Goal: Task Accomplishment & Management: Use online tool/utility

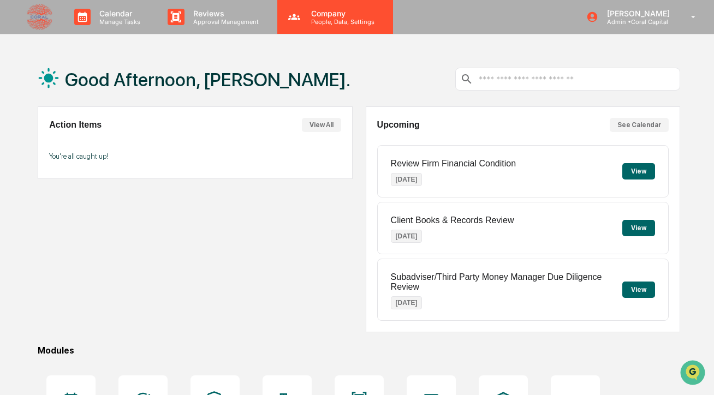
click at [326, 21] on p "People, Data, Settings" at bounding box center [342, 22] width 78 height 8
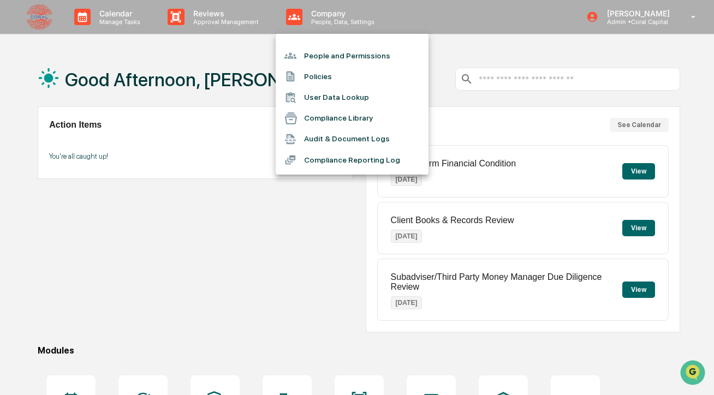
click at [333, 63] on li "People and Permissions" at bounding box center [352, 55] width 153 height 21
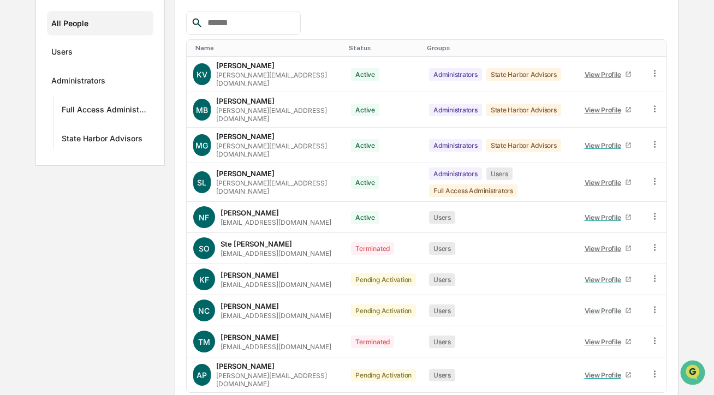
scroll to position [181, 0]
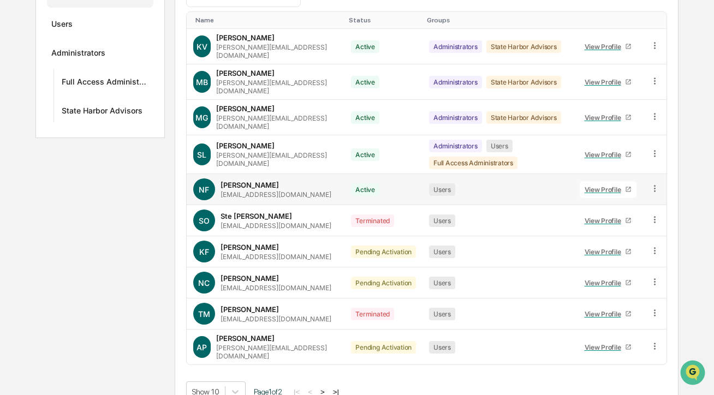
click at [655, 184] on icon at bounding box center [655, 189] width 10 height 10
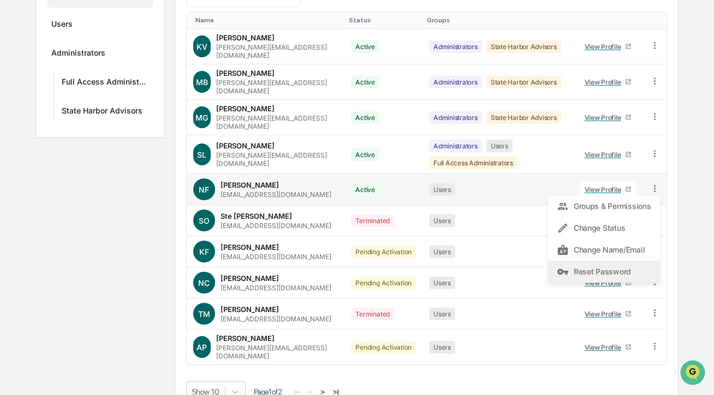
click at [610, 265] on div "Reset Password" at bounding box center [604, 271] width 94 height 13
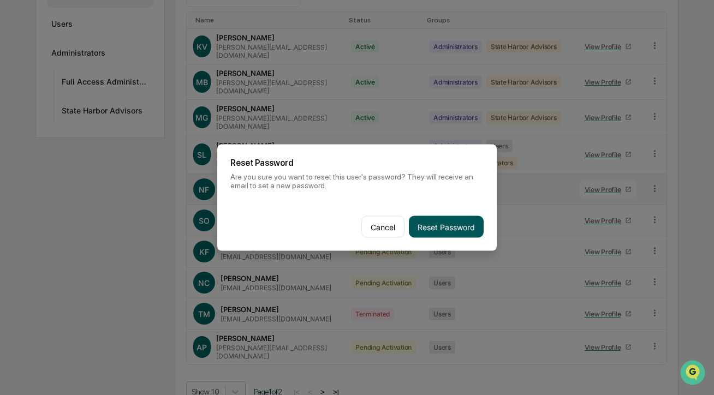
click at [454, 228] on button "Reset Password" at bounding box center [446, 227] width 75 height 22
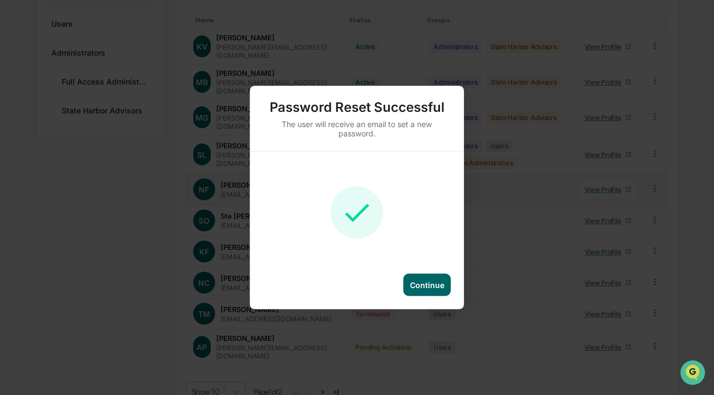
click at [419, 281] on div "Continue" at bounding box center [427, 285] width 34 height 9
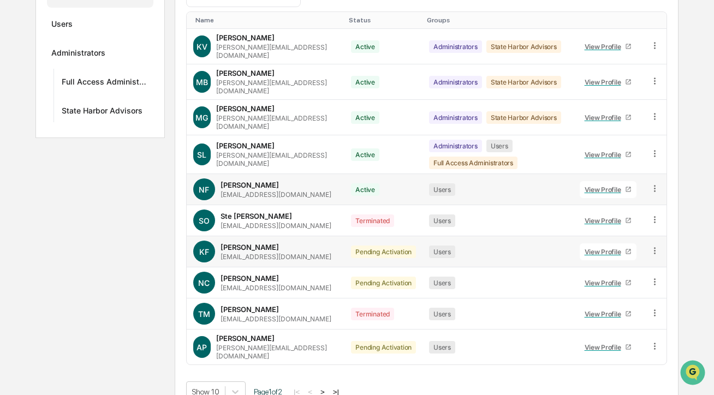
click at [657, 246] on icon at bounding box center [655, 251] width 10 height 10
click at [615, 284] on div "Change Status" at bounding box center [604, 290] width 94 height 13
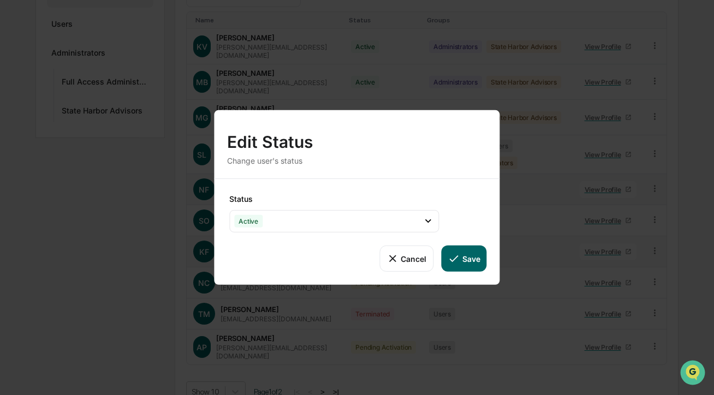
click at [464, 257] on button "Save" at bounding box center [463, 259] width 45 height 26
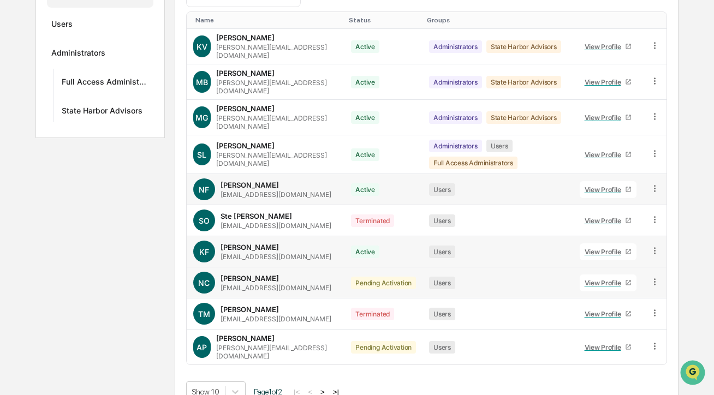
click at [657, 277] on icon at bounding box center [655, 282] width 10 height 10
click at [620, 315] on div "Change Status" at bounding box center [604, 321] width 94 height 13
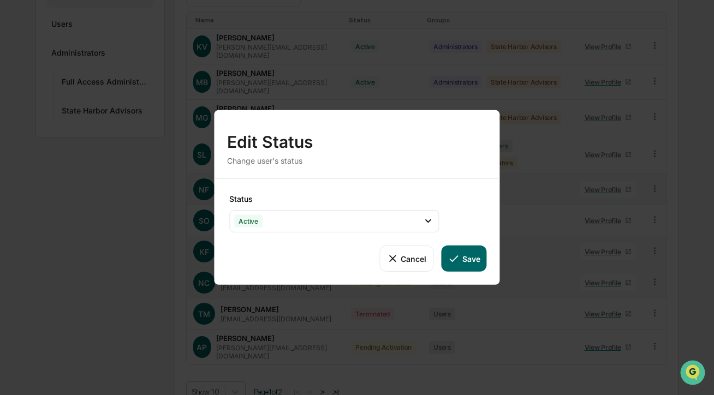
click at [477, 265] on button "Save" at bounding box center [463, 259] width 45 height 26
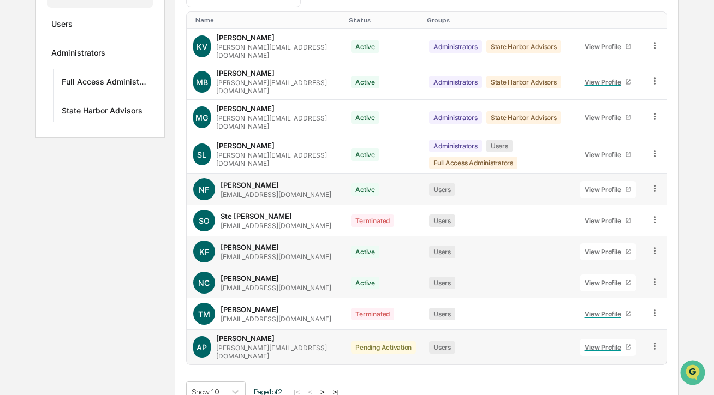
click at [655, 343] on icon at bounding box center [655, 346] width 2 height 7
click at [616, 377] on div "Change Status" at bounding box center [603, 386] width 111 height 22
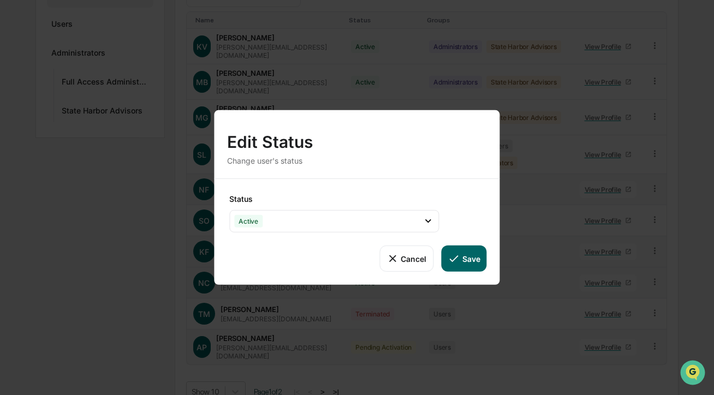
click at [473, 265] on button "Save" at bounding box center [463, 259] width 45 height 26
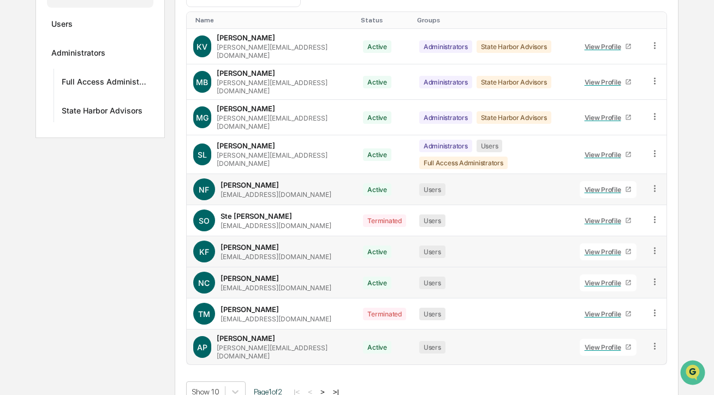
scroll to position [174, 0]
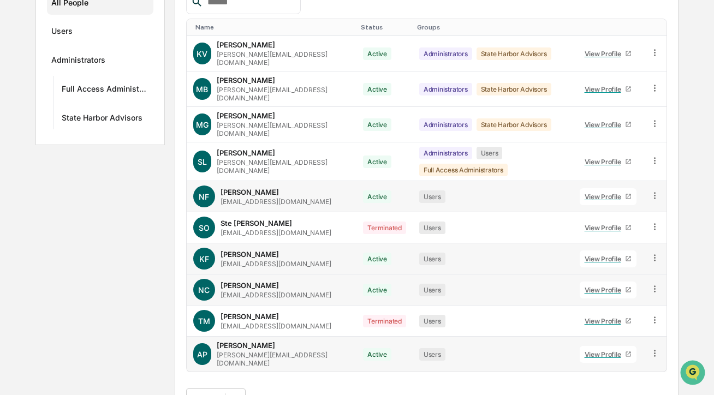
click at [328, 395] on button ">" at bounding box center [322, 399] width 11 height 9
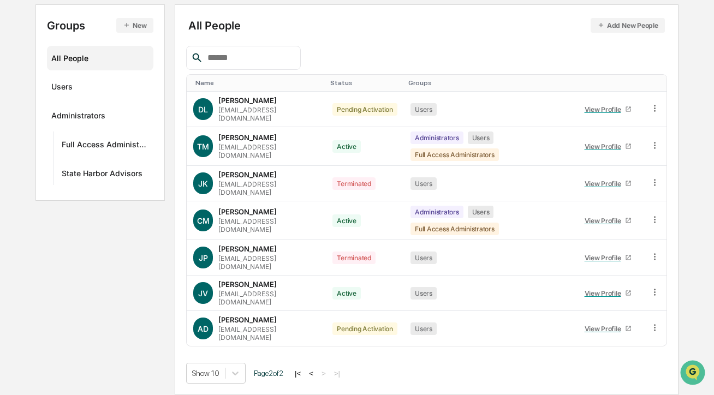
scroll to position [95, 0]
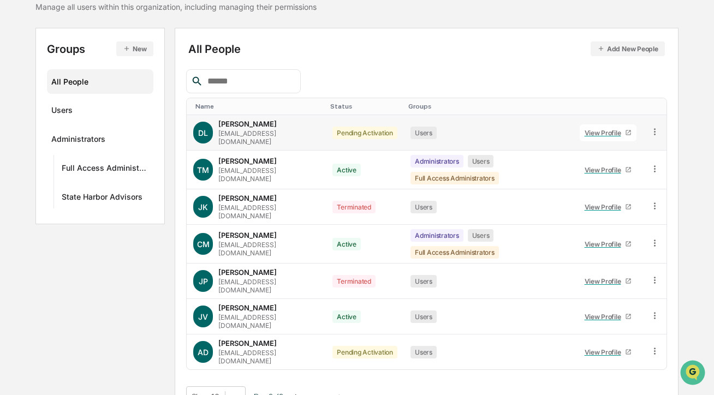
click at [656, 132] on icon at bounding box center [655, 132] width 10 height 10
click at [616, 169] on div "Change Status" at bounding box center [604, 171] width 94 height 13
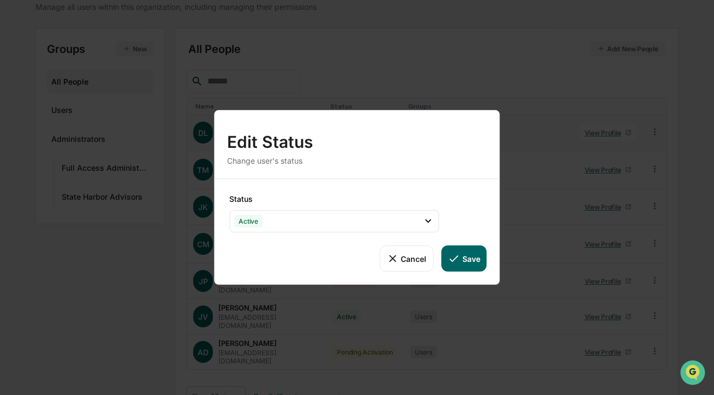
click at [474, 264] on button "Save" at bounding box center [463, 259] width 45 height 26
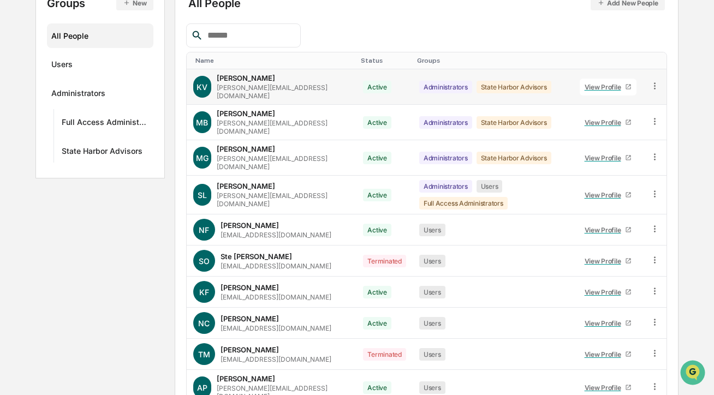
scroll to position [174, 0]
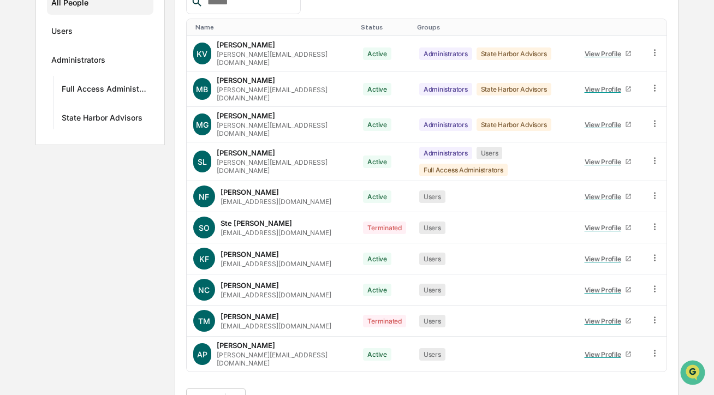
click at [328, 395] on button ">" at bounding box center [322, 399] width 11 height 9
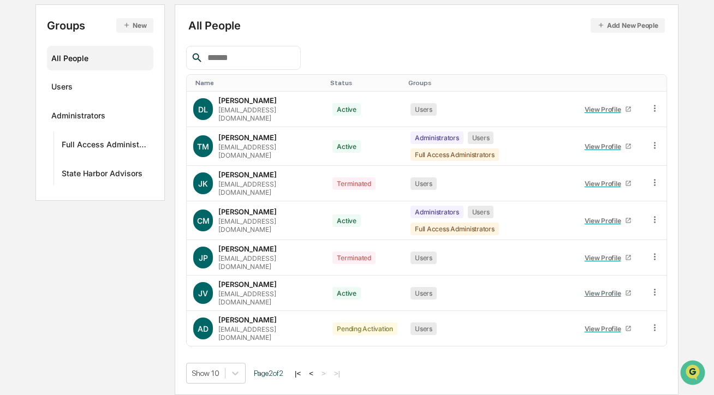
scroll to position [95, 0]
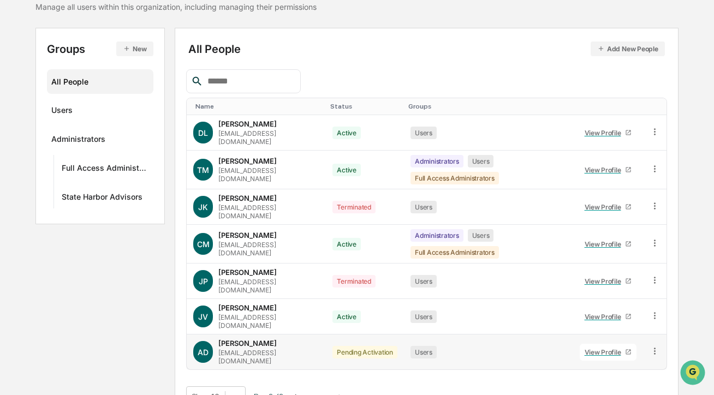
click at [657, 346] on icon at bounding box center [655, 351] width 10 height 10
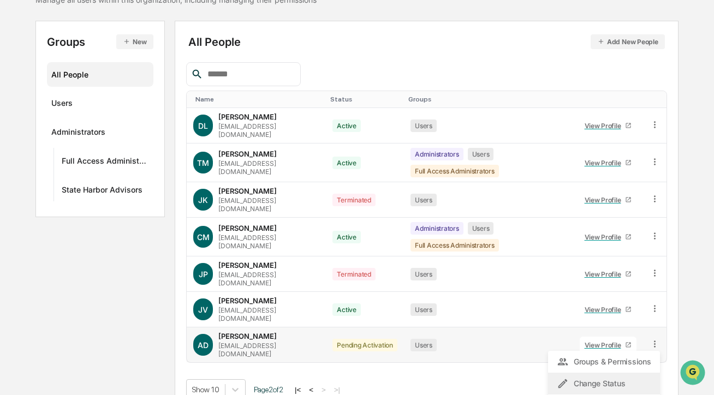
click at [620, 377] on div "Change Status" at bounding box center [604, 383] width 94 height 13
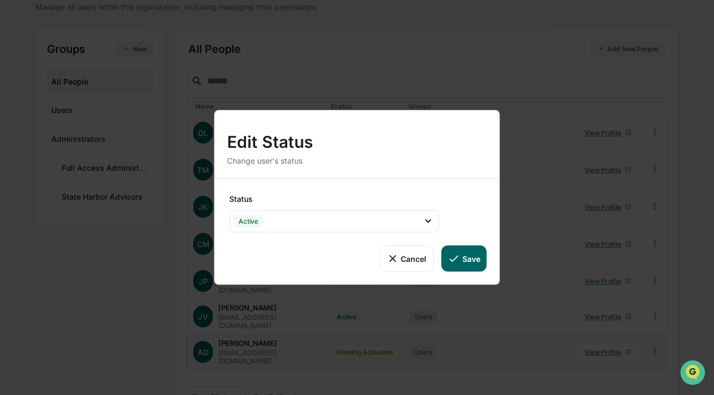
click at [453, 258] on icon at bounding box center [454, 259] width 12 height 12
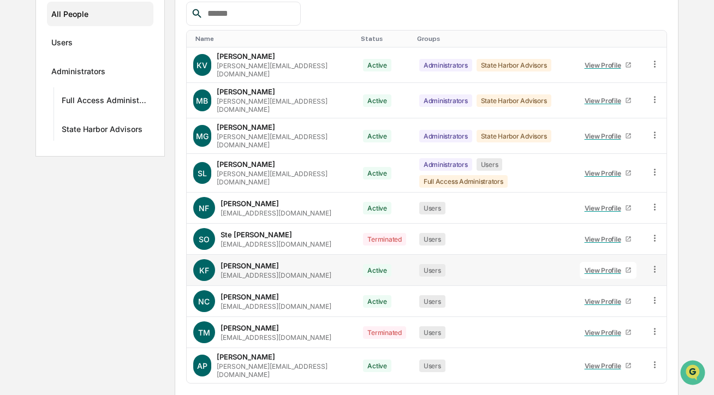
scroll to position [174, 0]
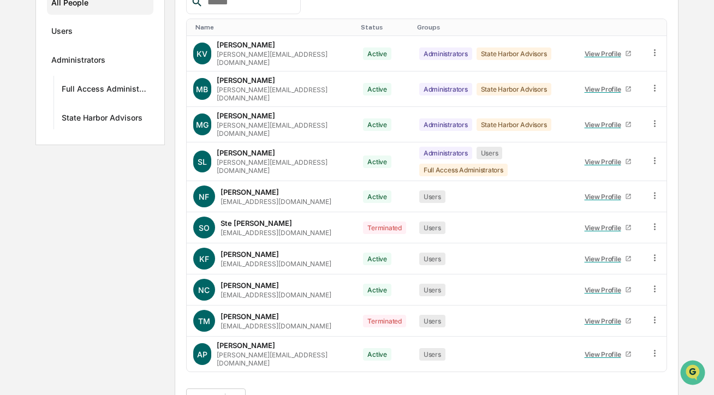
click at [328, 395] on button ">" at bounding box center [322, 399] width 11 height 9
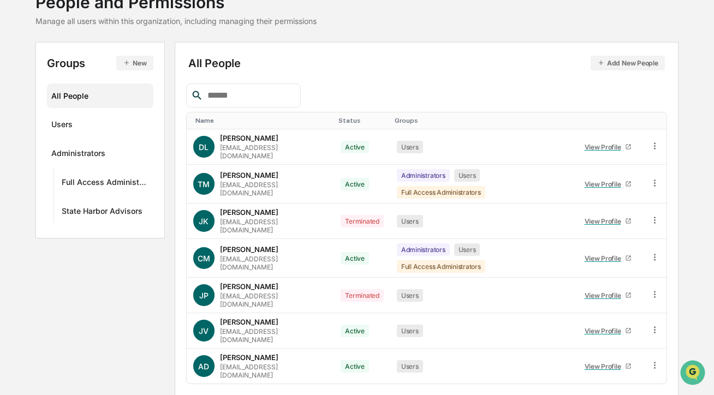
scroll to position [0, 0]
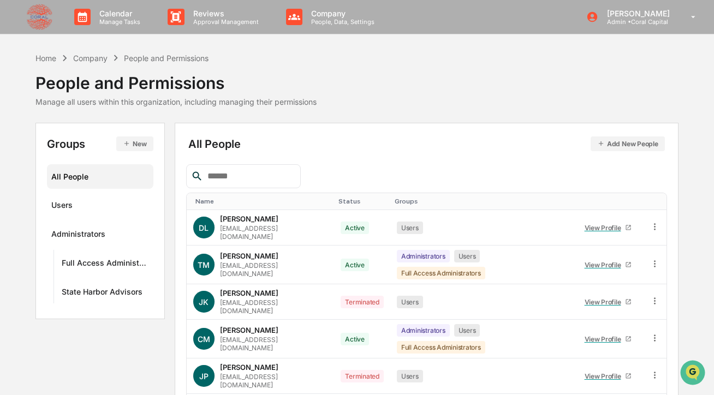
click at [34, 23] on img at bounding box center [39, 17] width 26 height 26
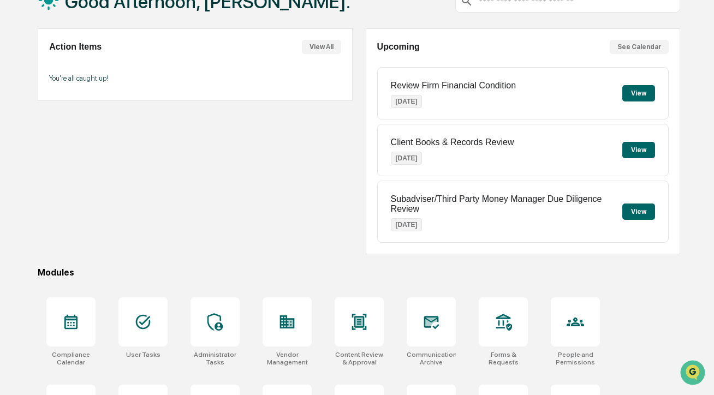
scroll to position [232, 0]
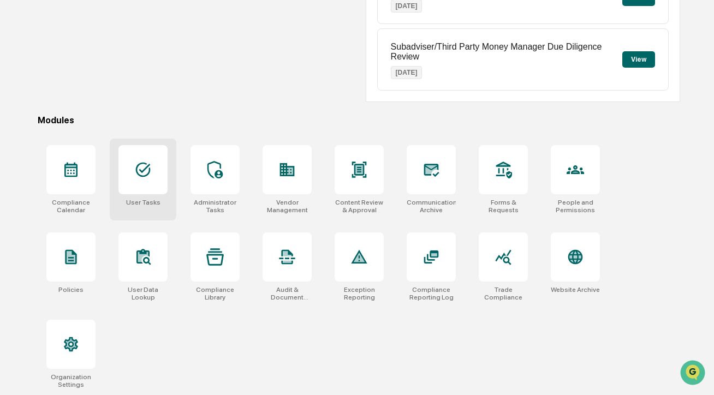
click at [137, 190] on div at bounding box center [143, 169] width 49 height 49
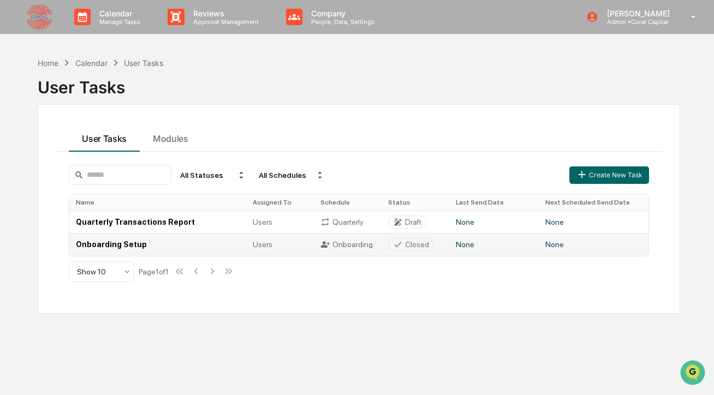
click at [111, 246] on td "Onboarding Setup" at bounding box center [157, 244] width 177 height 22
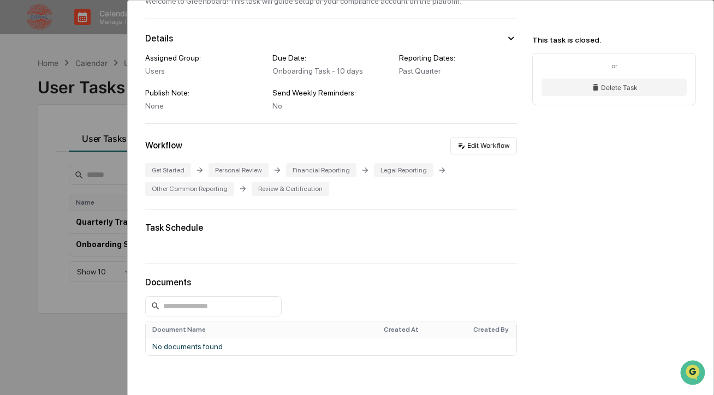
scroll to position [131, 0]
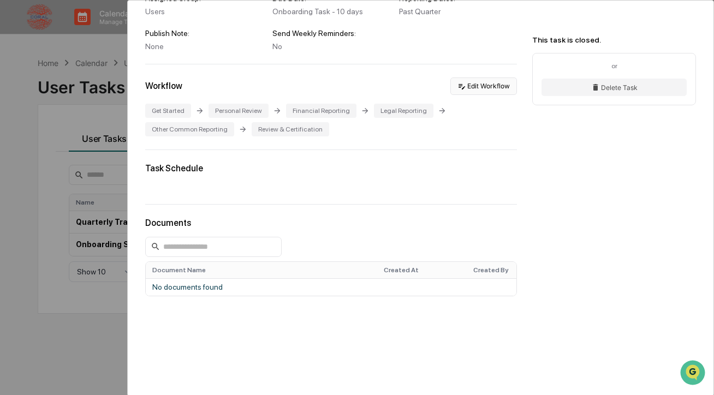
click at [489, 91] on button "Edit Workflow" at bounding box center [484, 86] width 67 height 17
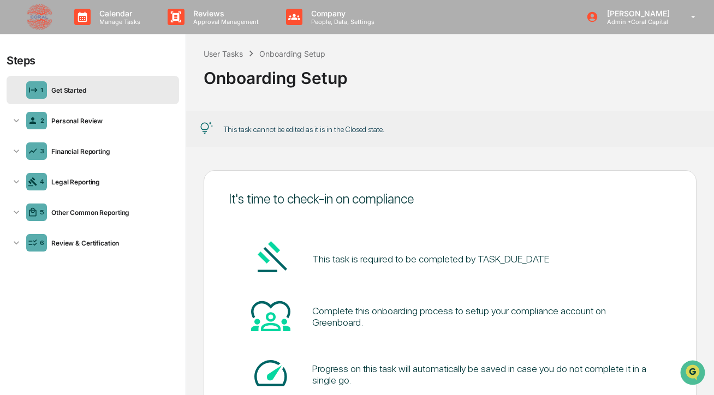
click at [42, 15] on img at bounding box center [39, 17] width 26 height 26
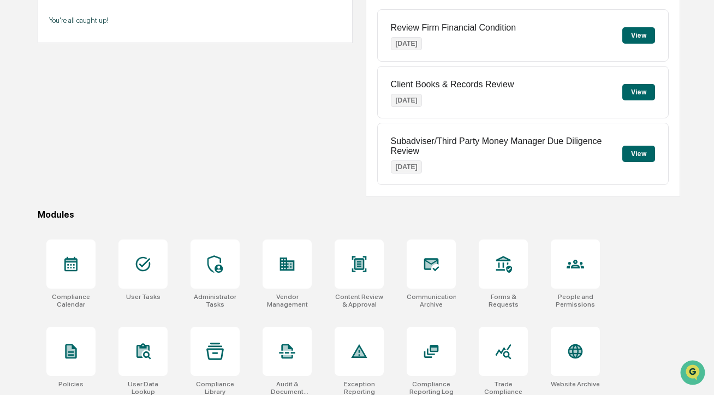
scroll to position [179, 0]
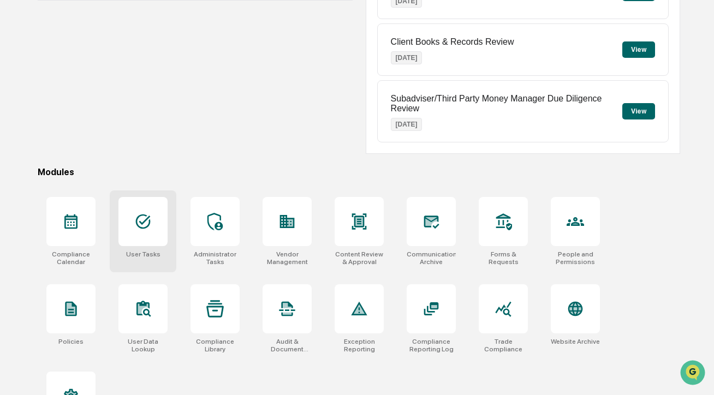
click at [145, 227] on icon at bounding box center [142, 221] width 17 height 17
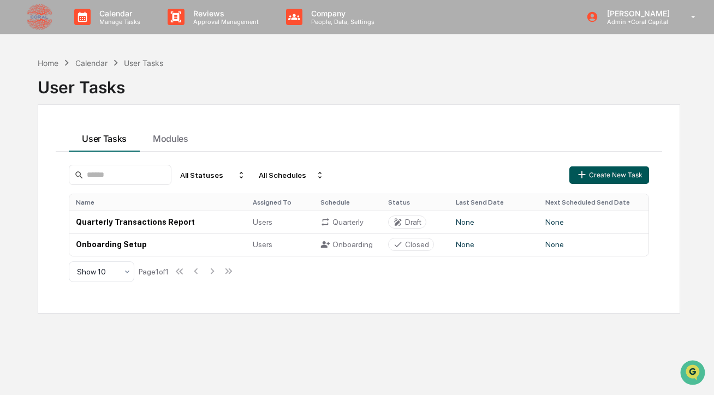
click at [620, 170] on button "Create New Task" at bounding box center [610, 175] width 80 height 17
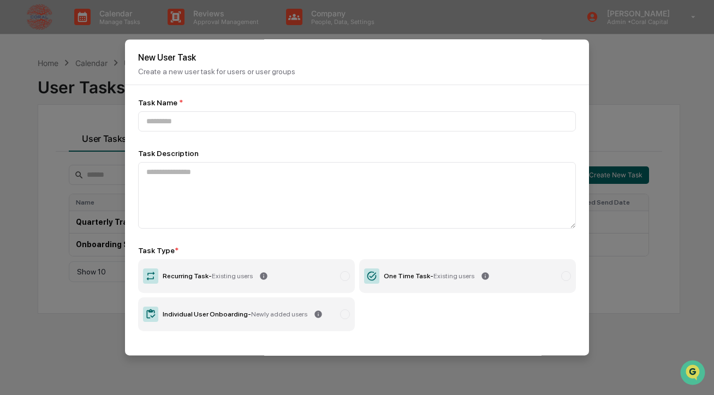
click at [318, 328] on label "Individual User Onboarding - Newly added users" at bounding box center [246, 315] width 217 height 34
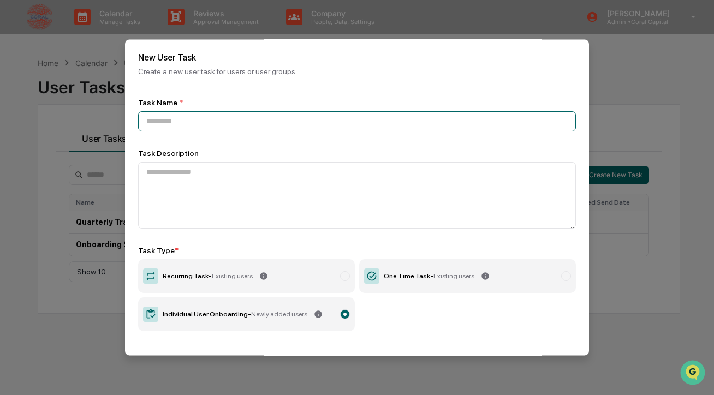
click at [264, 125] on input at bounding box center [357, 121] width 438 height 20
type input "*"
type input "**********"
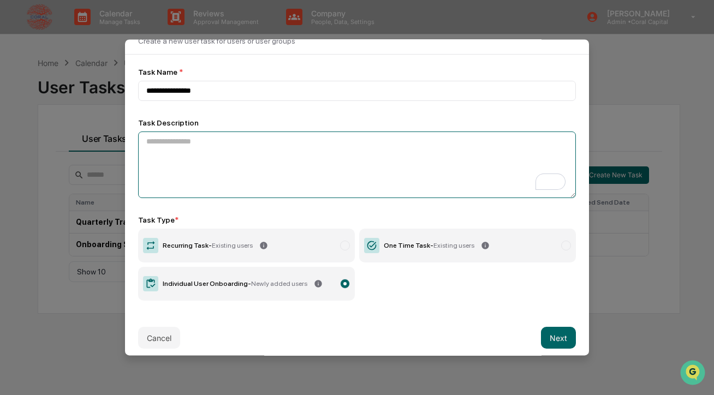
scroll to position [39, 0]
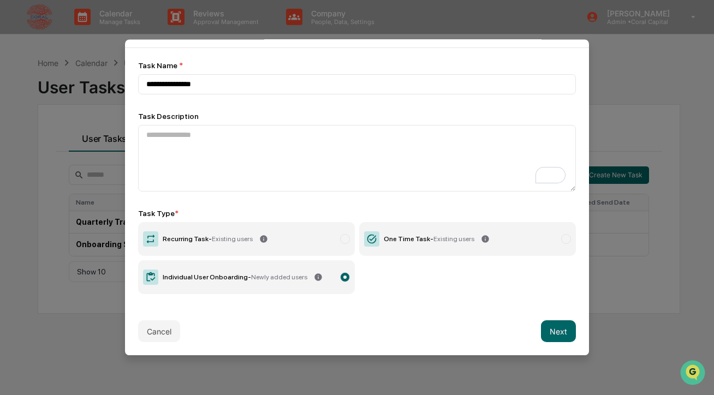
click at [163, 342] on div "Cancel Next" at bounding box center [357, 331] width 464 height 48
click at [159, 337] on button "Cancel" at bounding box center [159, 332] width 42 height 22
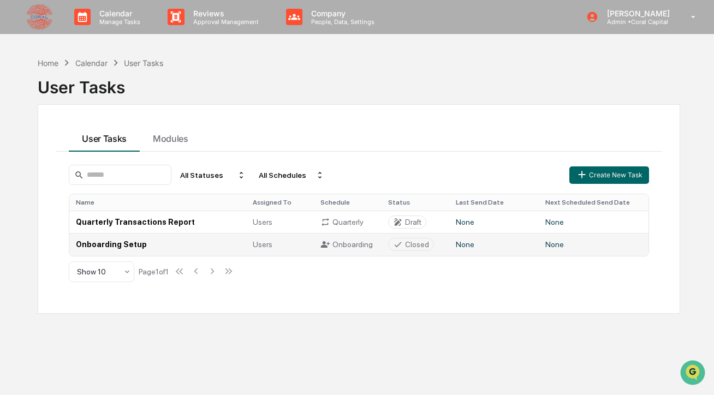
click at [158, 251] on td "Onboarding Setup" at bounding box center [157, 244] width 177 height 22
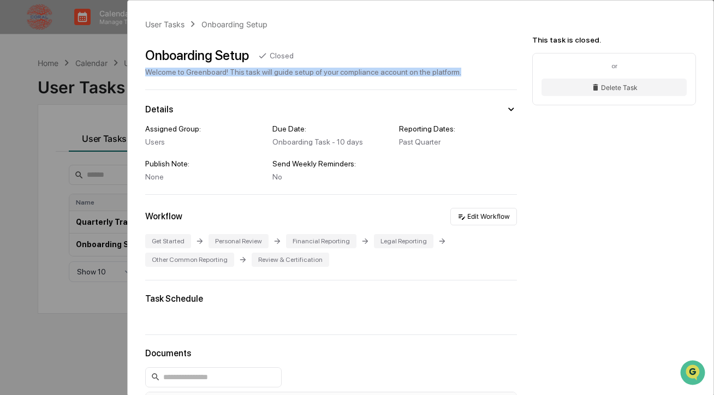
drag, startPoint x: 147, startPoint y: 71, endPoint x: 491, endPoint y: 77, distance: 344.1
click at [491, 77] on div "User Tasks Onboarding Setup Onboarding Setup Closed Welcome to Greenboard! This…" at bounding box center [421, 271] width 586 height 540
copy div "Welcome to Greenboard! This task will guide setup of your compliance account on…"
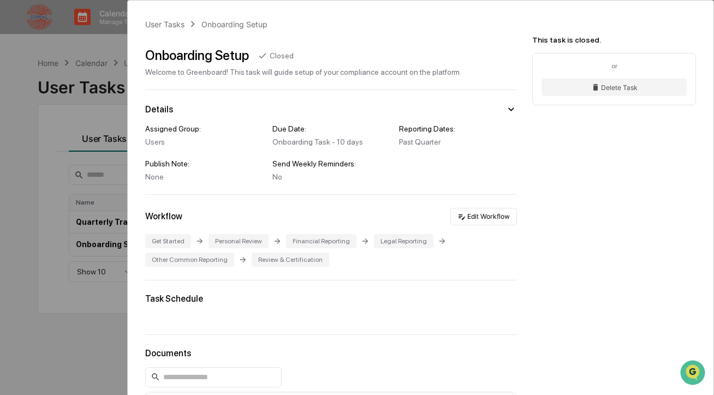
click at [92, 86] on div "User Tasks Onboarding Setup Onboarding Setup Closed Welcome to Greenboard! This…" at bounding box center [357, 197] width 714 height 395
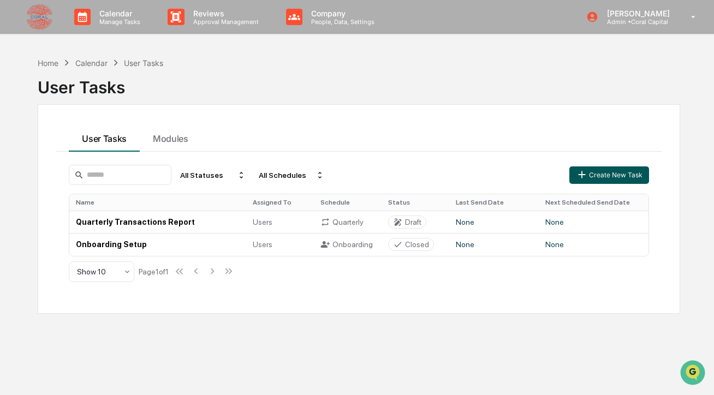
click at [590, 181] on button "Create New Task" at bounding box center [610, 175] width 80 height 17
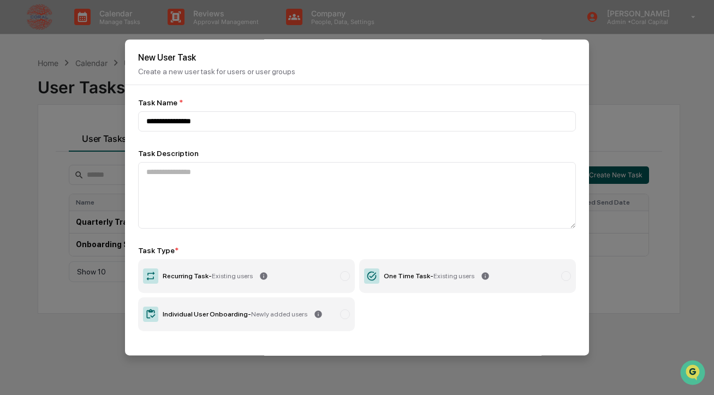
type input "**********"
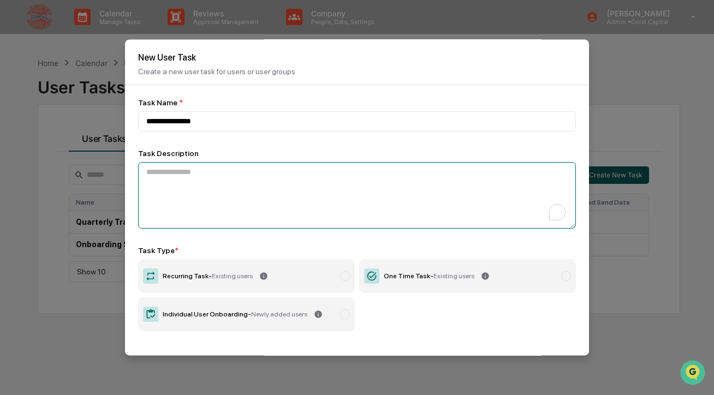
paste textarea "**********"
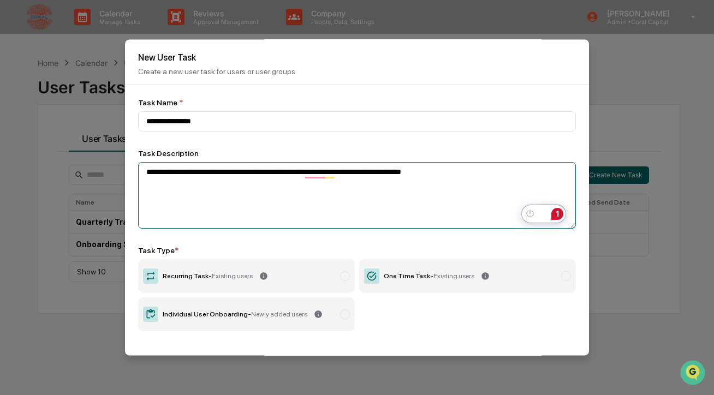
type textarea "**********"
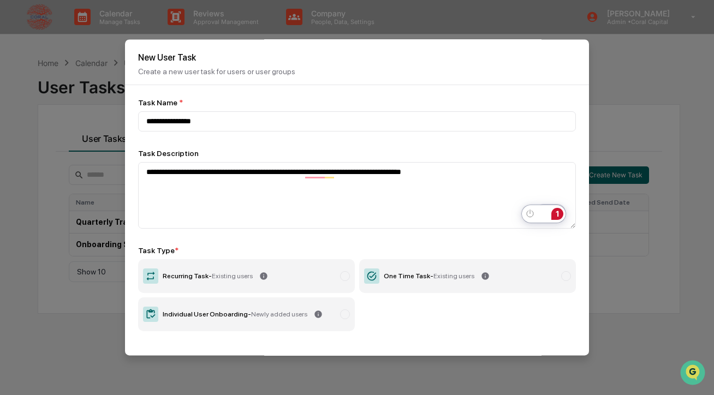
click at [341, 322] on label "Individual User Onboarding - Newly added users" at bounding box center [246, 315] width 217 height 34
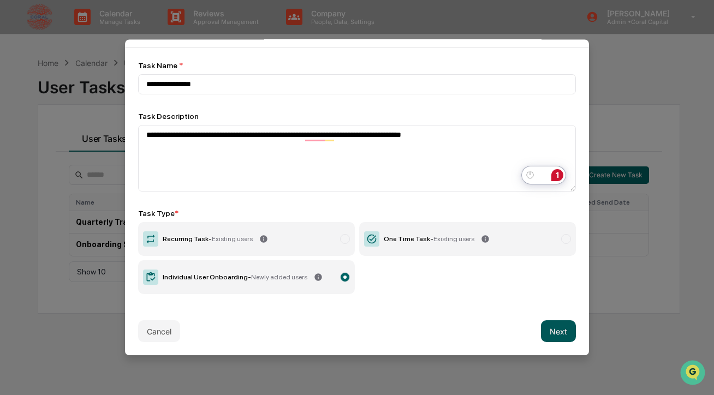
click at [559, 339] on button "Next" at bounding box center [558, 332] width 35 height 22
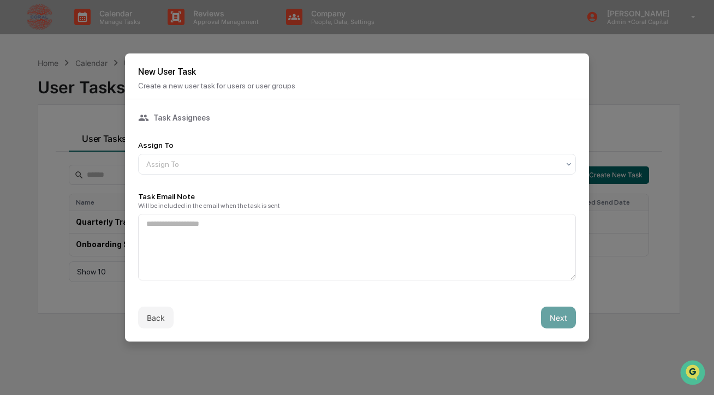
scroll to position [0, 0]
click at [327, 166] on div at bounding box center [352, 164] width 413 height 11
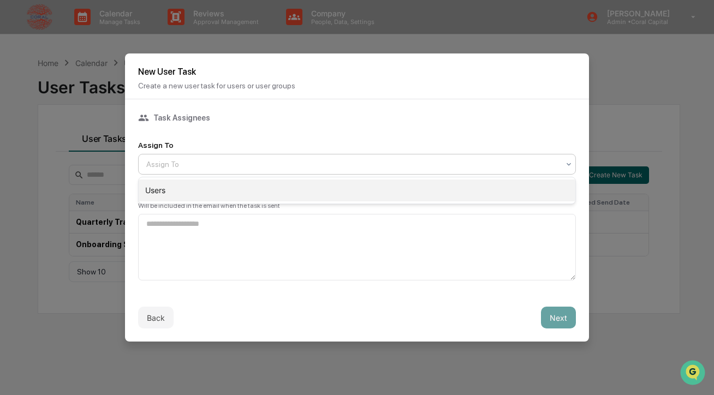
click at [309, 189] on div "Users" at bounding box center [357, 191] width 437 height 22
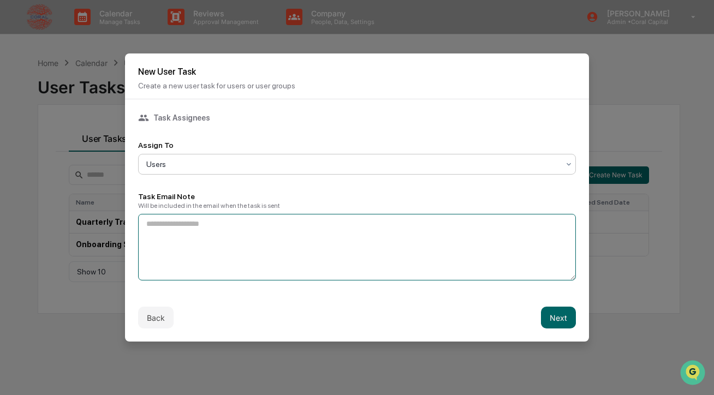
click at [281, 236] on textarea at bounding box center [357, 247] width 438 height 67
paste textarea "**********"
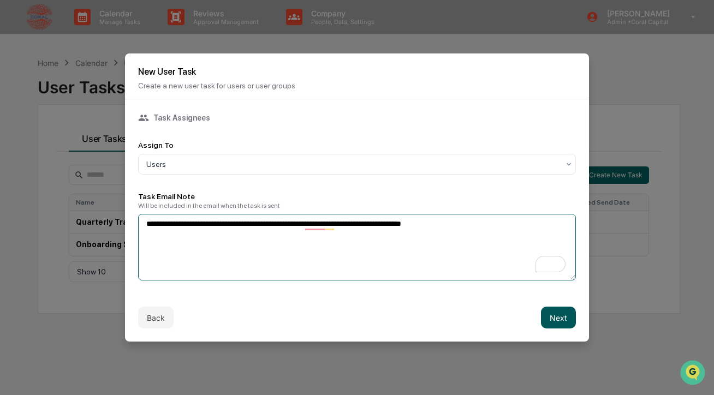
type textarea "**********"
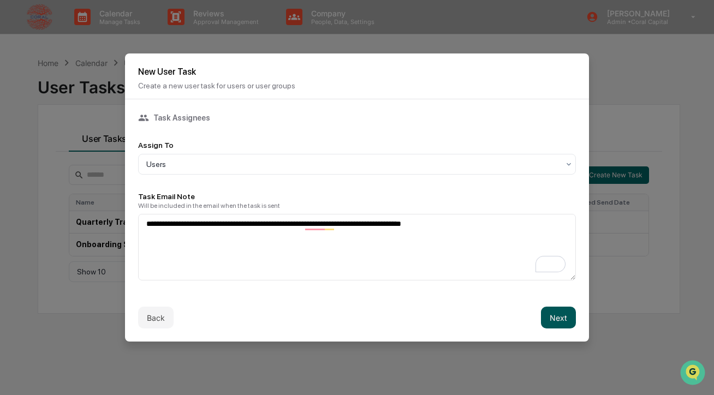
click at [565, 319] on button "Next" at bounding box center [558, 318] width 35 height 22
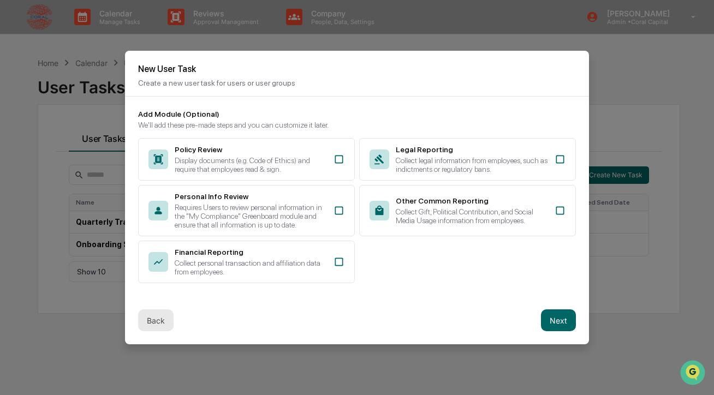
click at [168, 328] on button "Back" at bounding box center [156, 321] width 36 height 22
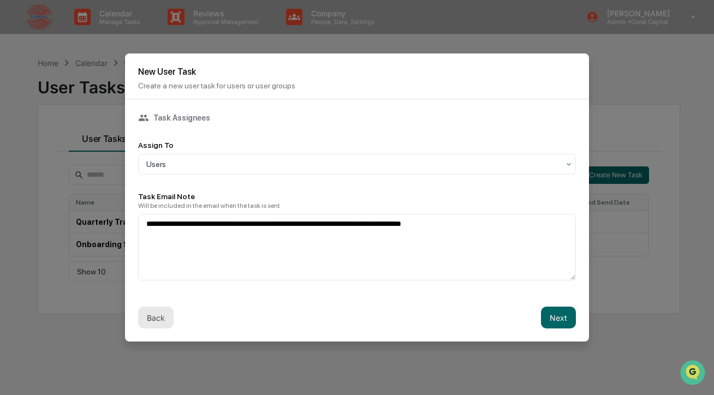
click at [163, 318] on button "Back" at bounding box center [156, 318] width 36 height 22
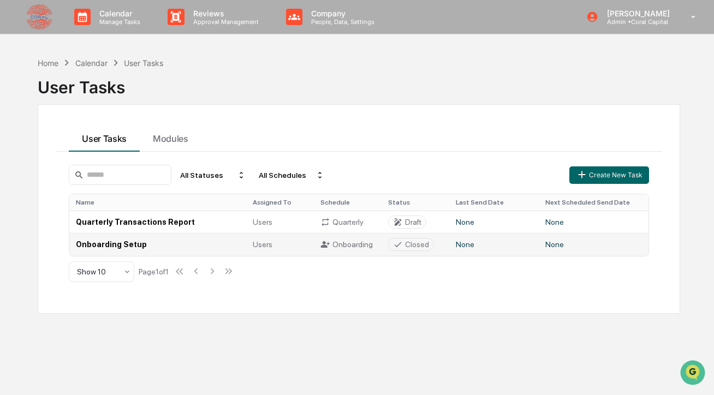
click at [342, 245] on div "Onboarding" at bounding box center [348, 245] width 55 height 10
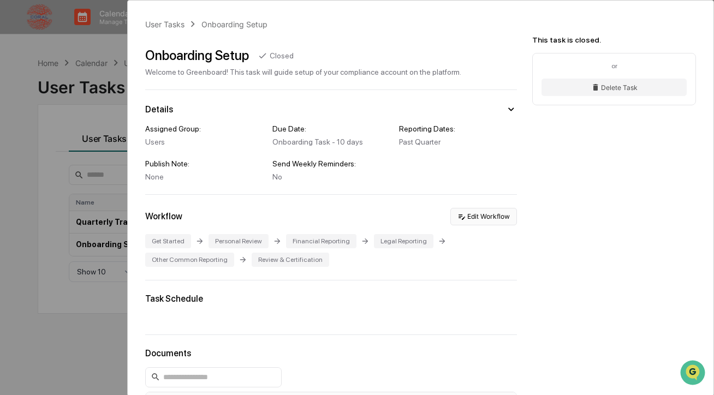
click at [488, 217] on button "Edit Workflow" at bounding box center [484, 216] width 67 height 17
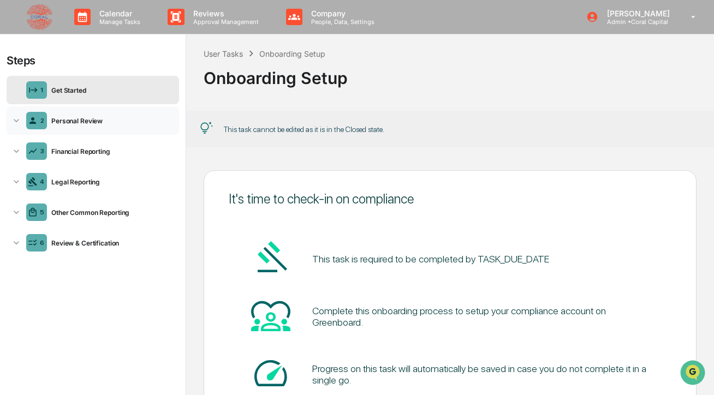
click at [103, 116] on div "2 Personal Review" at bounding box center [93, 121] width 173 height 28
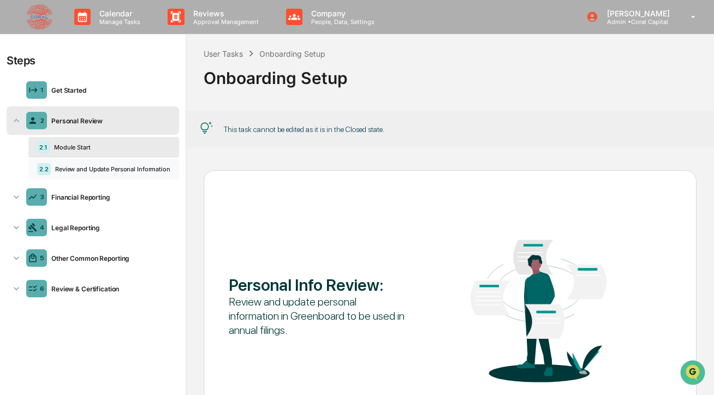
click at [103, 171] on div "Review and Update Personal Information" at bounding box center [111, 169] width 120 height 8
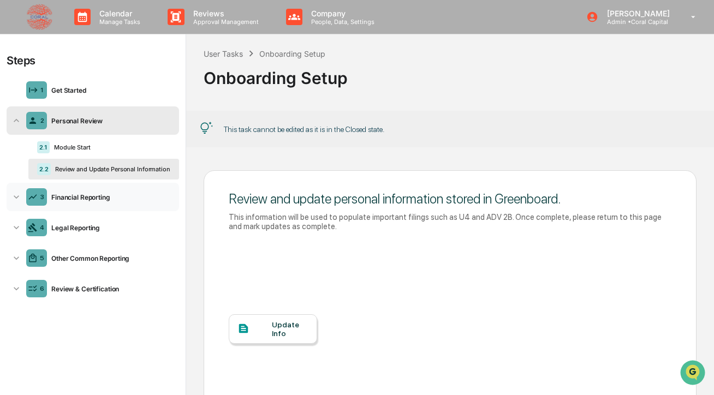
click at [92, 206] on div "3 Financial Reporting" at bounding box center [93, 197] width 173 height 28
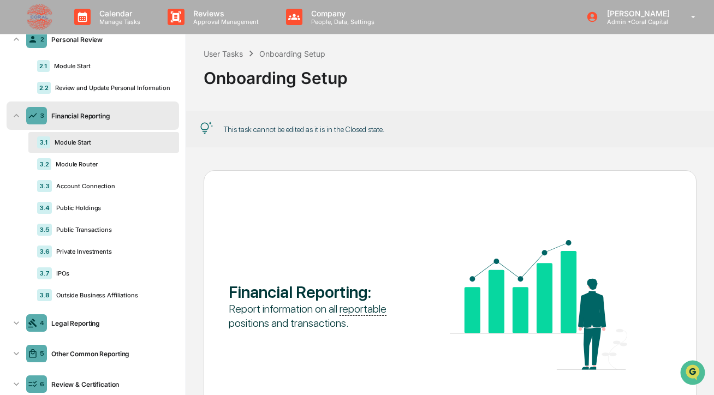
scroll to position [104, 0]
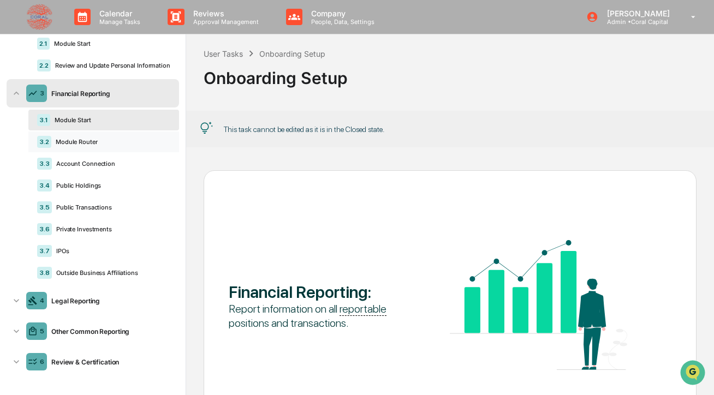
click at [96, 141] on div "Module Router" at bounding box center [110, 142] width 119 height 8
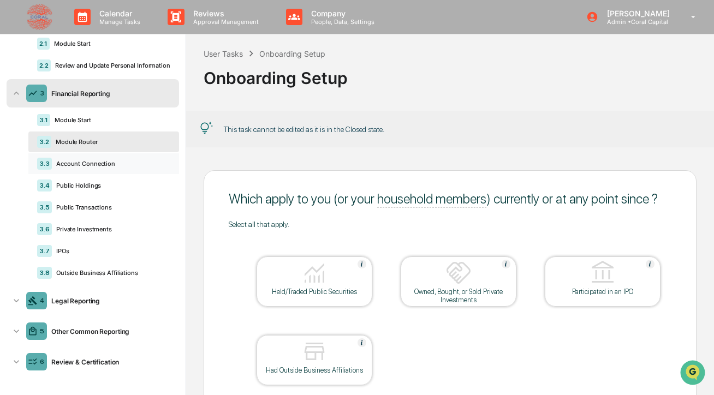
click at [94, 158] on div "3.3 Account Connection" at bounding box center [103, 163] width 151 height 21
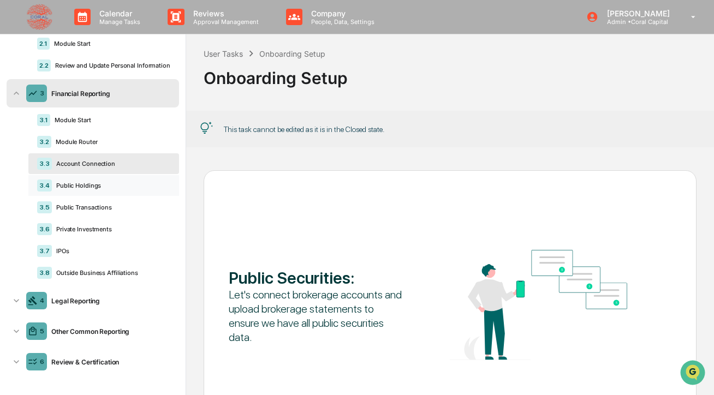
click at [90, 181] on div "3.4 Public Holdings" at bounding box center [103, 185] width 151 height 21
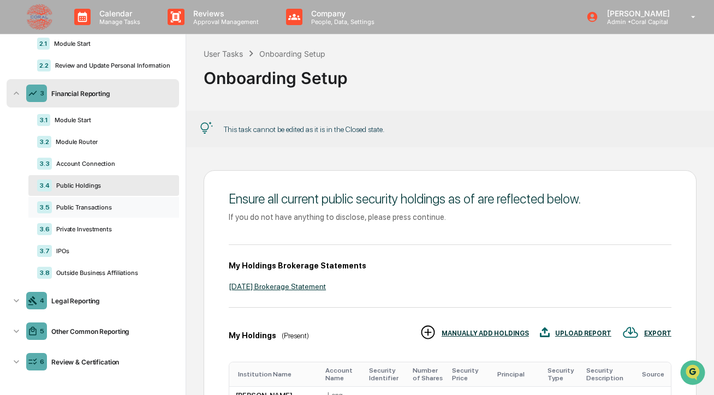
click at [89, 206] on div "Public Transactions" at bounding box center [111, 208] width 119 height 8
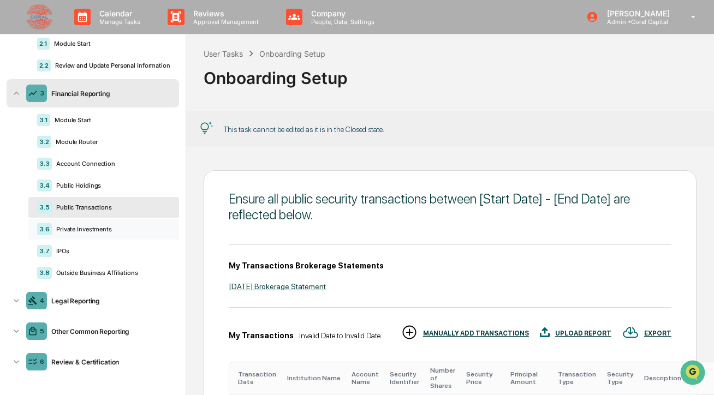
click at [84, 231] on div "Private Investments" at bounding box center [111, 230] width 119 height 8
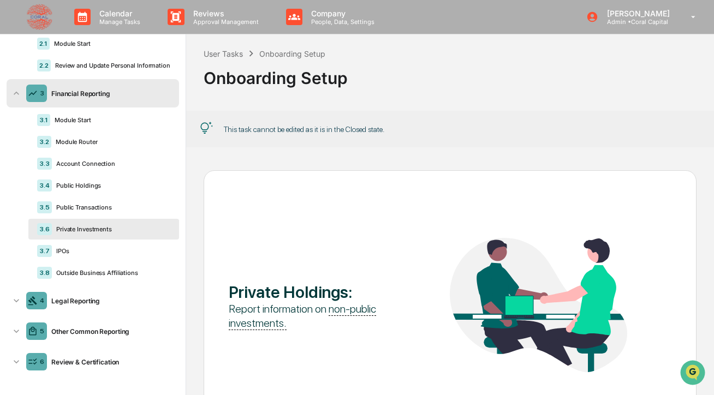
scroll to position [1, 0]
click at [84, 329] on div "Other Common Reporting" at bounding box center [111, 331] width 128 height 8
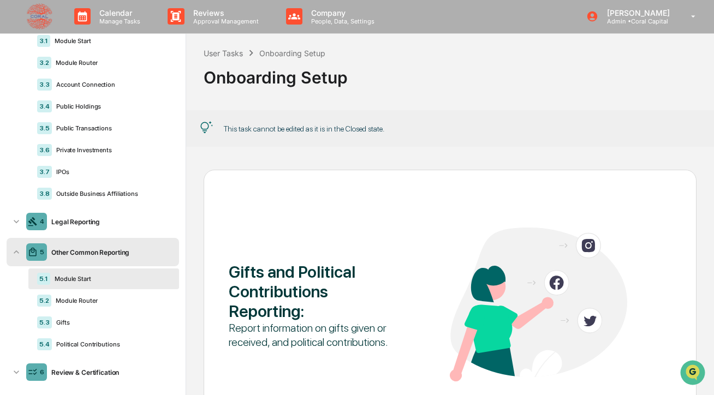
scroll to position [193, 0]
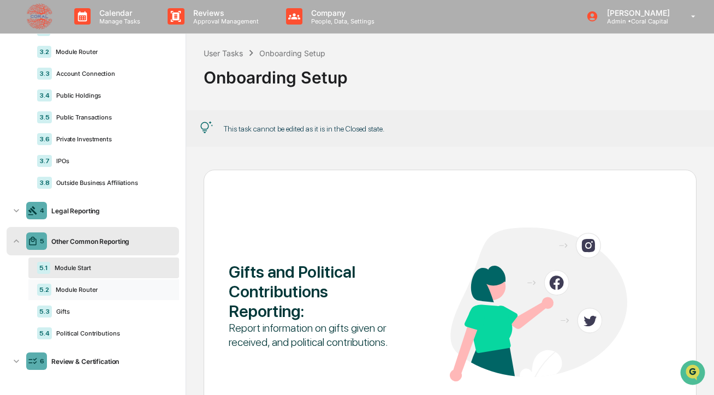
click at [88, 288] on div "Module Router" at bounding box center [110, 290] width 119 height 8
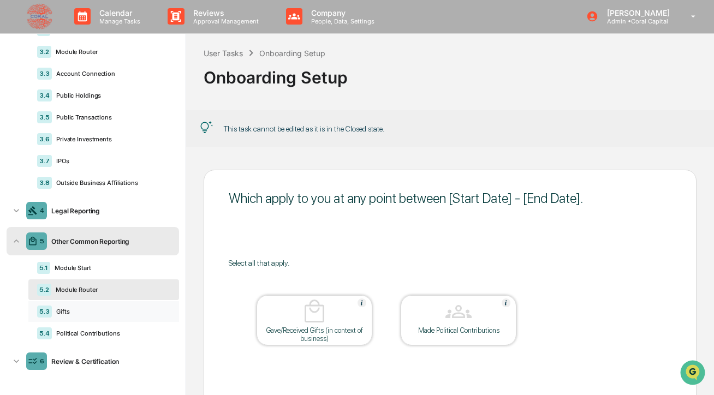
click at [79, 307] on div "5.3 Gifts" at bounding box center [103, 311] width 151 height 21
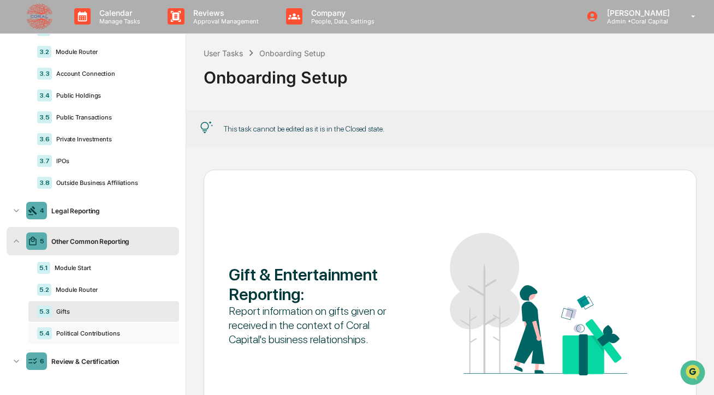
click at [76, 334] on div "Political Contributions" at bounding box center [111, 334] width 119 height 8
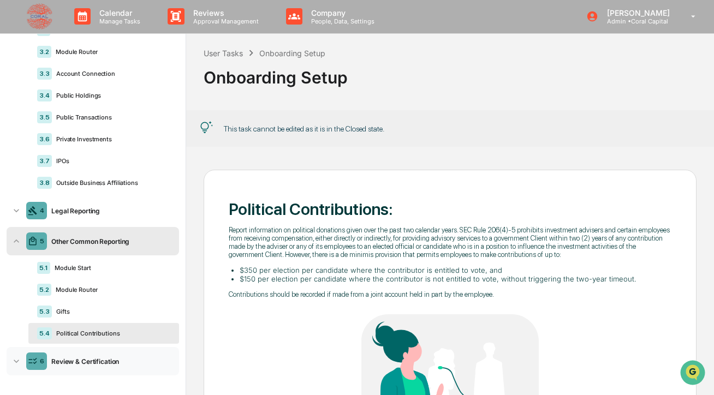
click at [68, 358] on div "Review & Certification" at bounding box center [111, 362] width 128 height 8
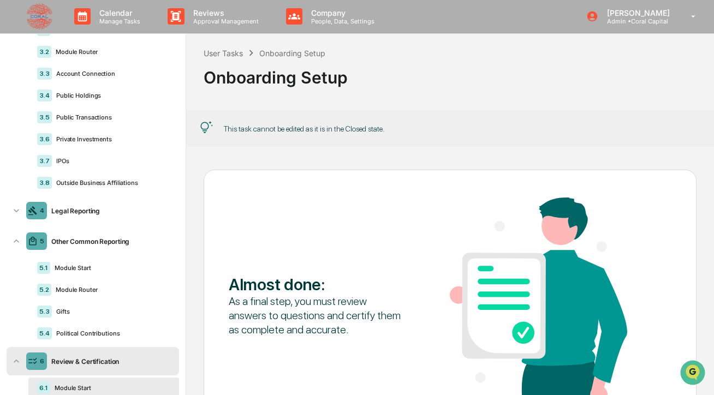
scroll to position [239, 0]
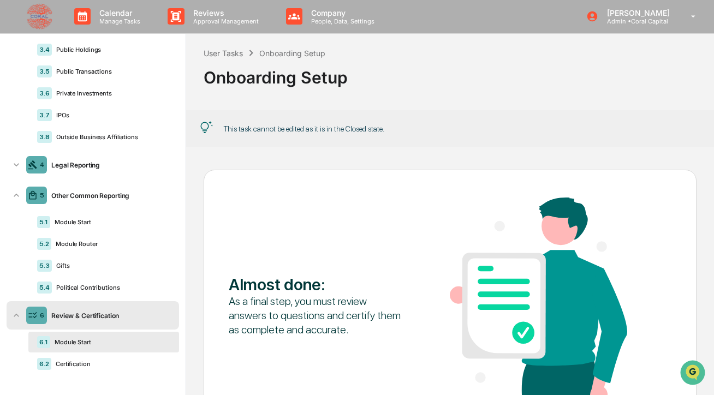
click at [68, 358] on div "6.2 Certification" at bounding box center [103, 364] width 151 height 21
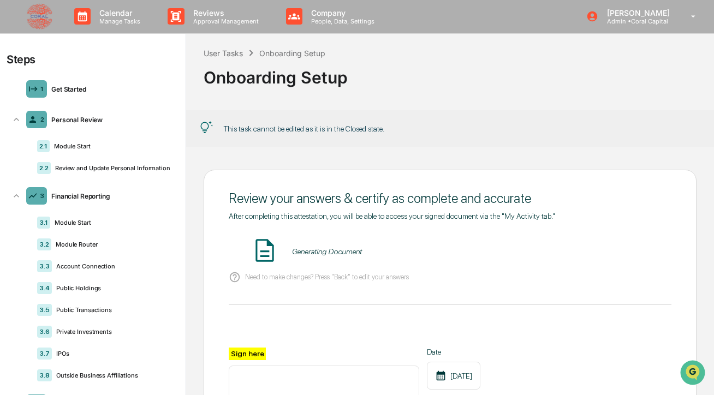
scroll to position [0, 0]
click at [80, 88] on div "Get Started" at bounding box center [111, 90] width 128 height 8
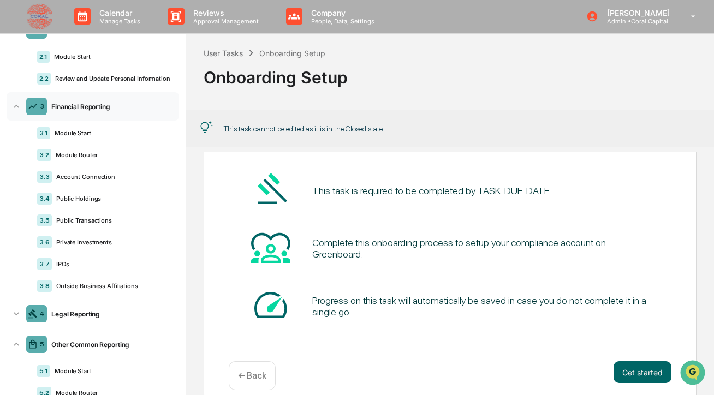
scroll to position [105, 0]
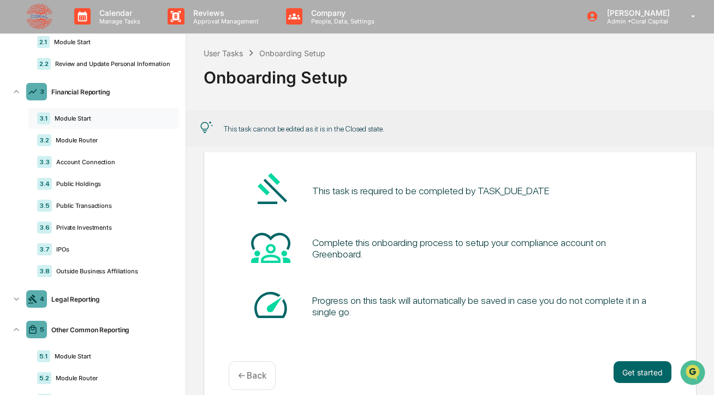
click at [97, 120] on div "Module Start" at bounding box center [110, 119] width 120 height 8
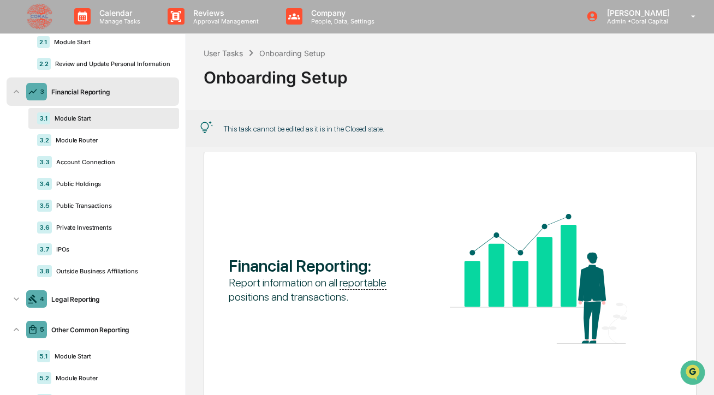
scroll to position [84, 0]
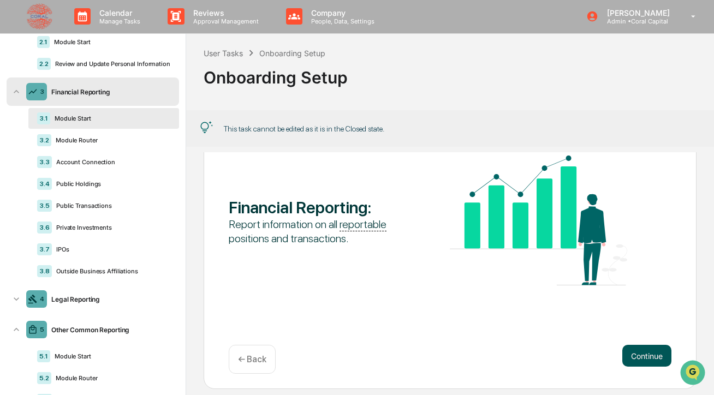
click at [642, 354] on button "Continue" at bounding box center [647, 356] width 49 height 22
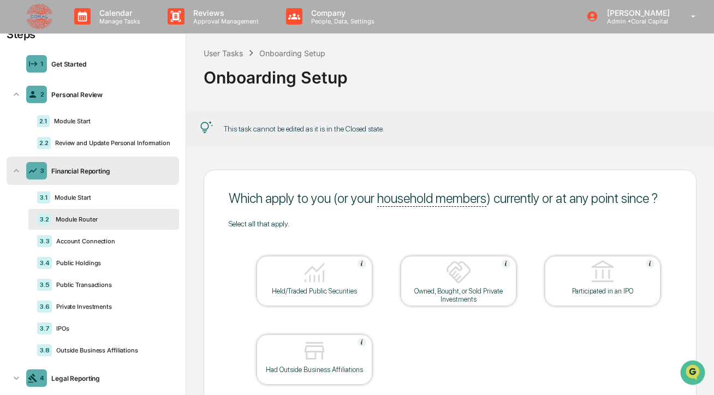
scroll to position [19, 0]
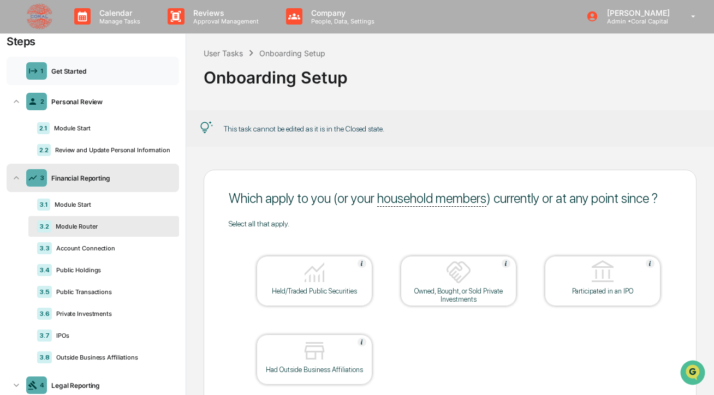
click at [76, 77] on div "1 Get Started" at bounding box center [93, 71] width 173 height 28
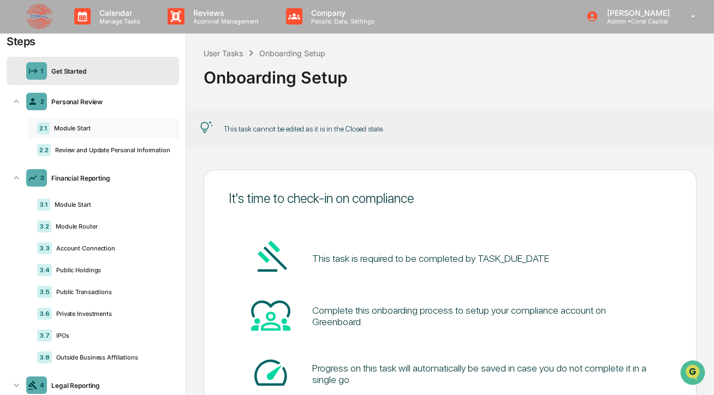
click at [102, 128] on div "Module Start" at bounding box center [110, 129] width 121 height 8
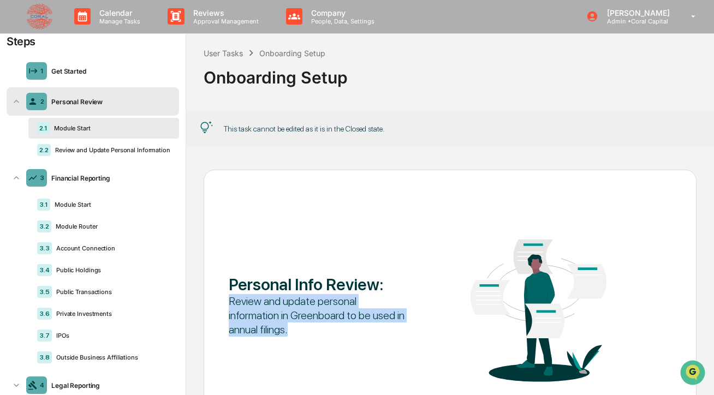
drag, startPoint x: 231, startPoint y: 301, endPoint x: 333, endPoint y: 327, distance: 105.4
click at [334, 327] on div "Review and update personal information in Greenboard to be used in annual filin…" at bounding box center [317, 315] width 177 height 43
copy div "Review and update personal information in Greenboard to be used in annual filin…"
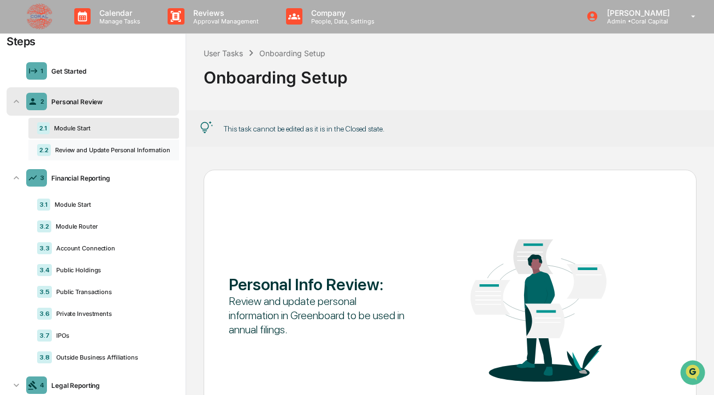
click at [131, 145] on div "2.2 Review and Update Personal Information" at bounding box center [103, 150] width 151 height 21
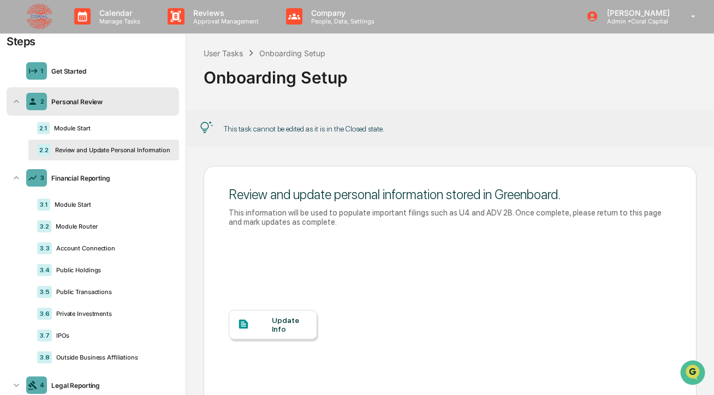
scroll to position [20, 0]
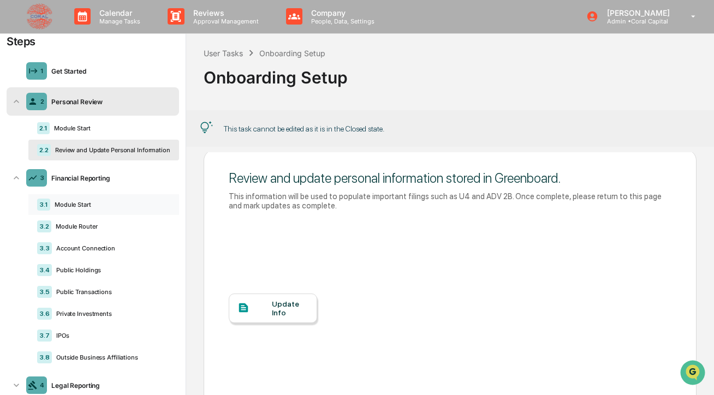
click at [106, 200] on div "3.1 Module Start" at bounding box center [103, 204] width 151 height 21
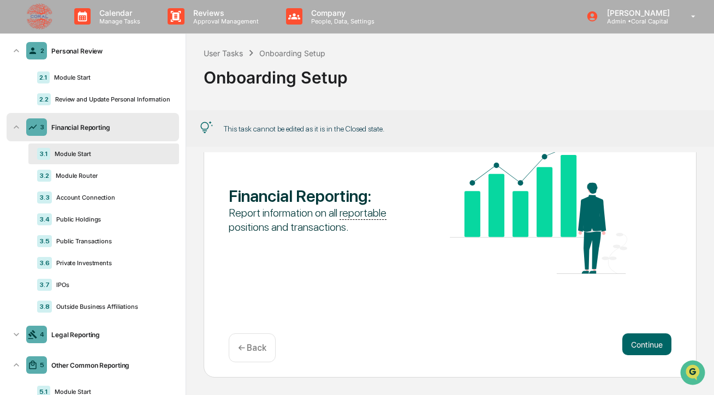
scroll to position [79, 0]
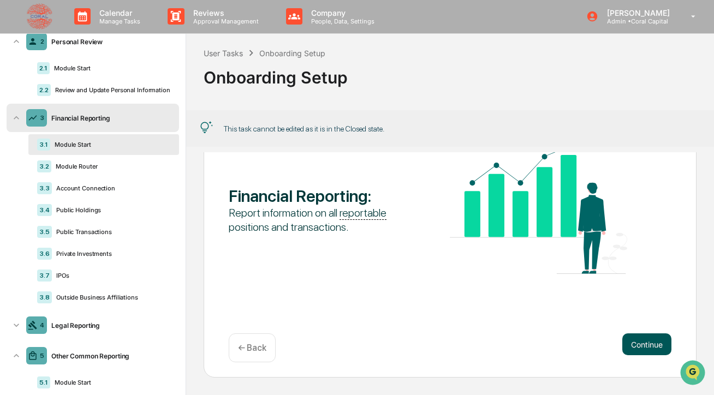
click at [641, 343] on button "Continue" at bounding box center [647, 345] width 49 height 22
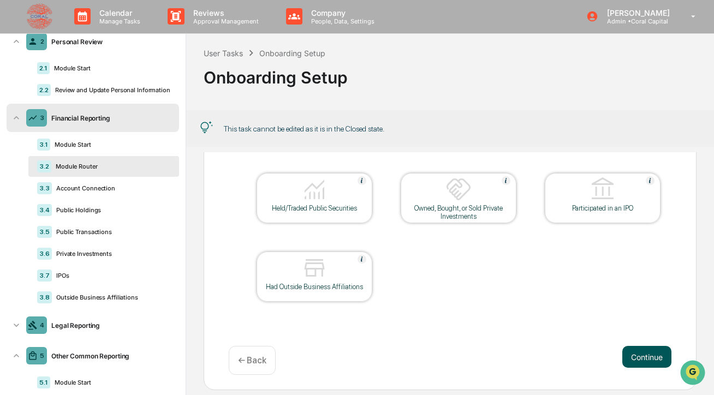
click at [641, 343] on div "Which apply to you (or your household members ) currently or at any point since…" at bounding box center [450, 239] width 493 height 304
click at [643, 353] on button "Continue" at bounding box center [647, 357] width 49 height 22
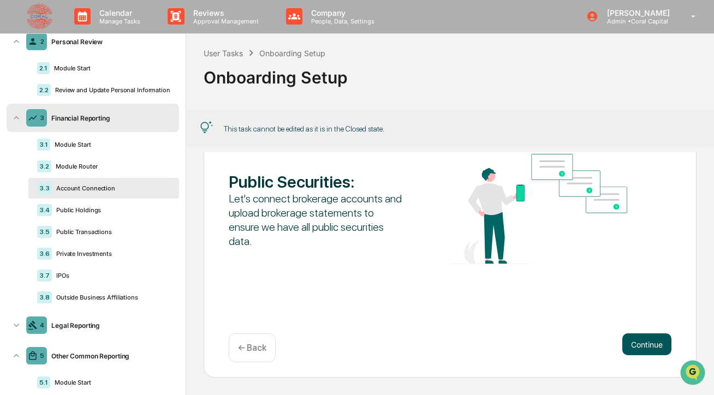
click at [643, 354] on button "Continue" at bounding box center [647, 345] width 49 height 22
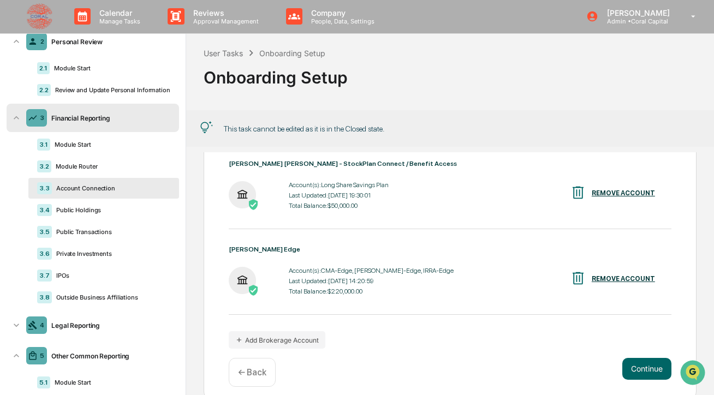
scroll to position [138, 0]
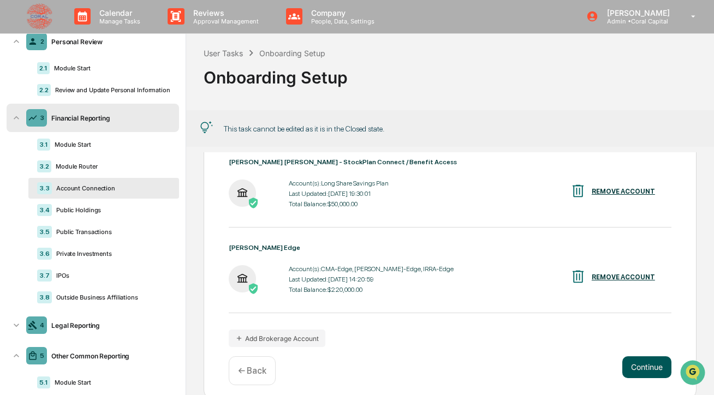
click at [646, 372] on button "Continue" at bounding box center [647, 368] width 49 height 22
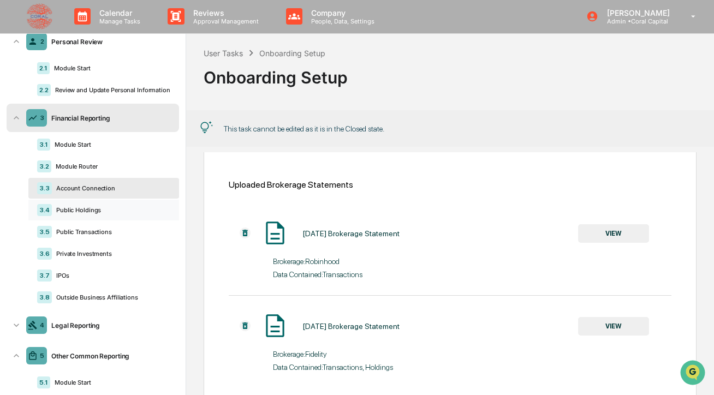
click at [94, 210] on div "Public Holdings" at bounding box center [111, 210] width 119 height 8
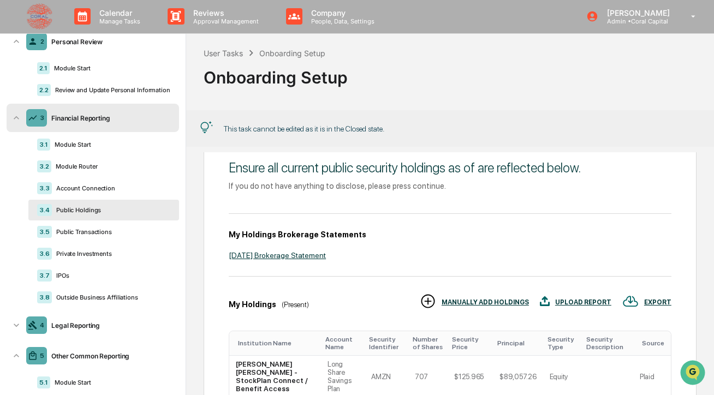
scroll to position [0, 0]
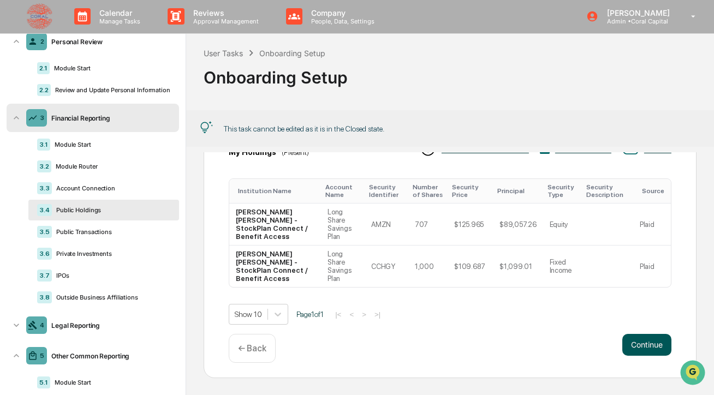
click at [646, 346] on button "Continue" at bounding box center [647, 345] width 49 height 22
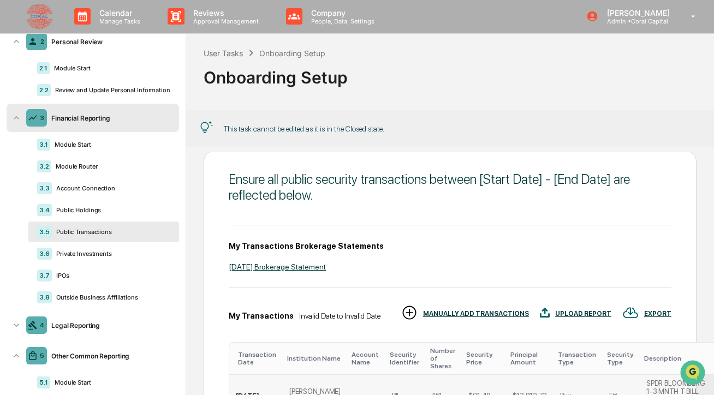
scroll to position [17, 0]
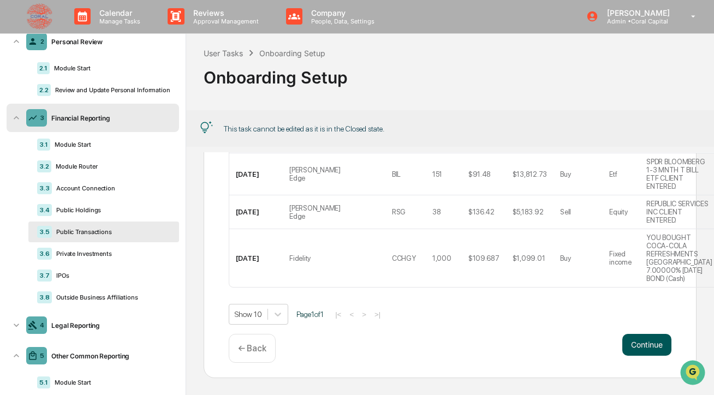
click at [638, 341] on button "Continue" at bounding box center [647, 345] width 49 height 22
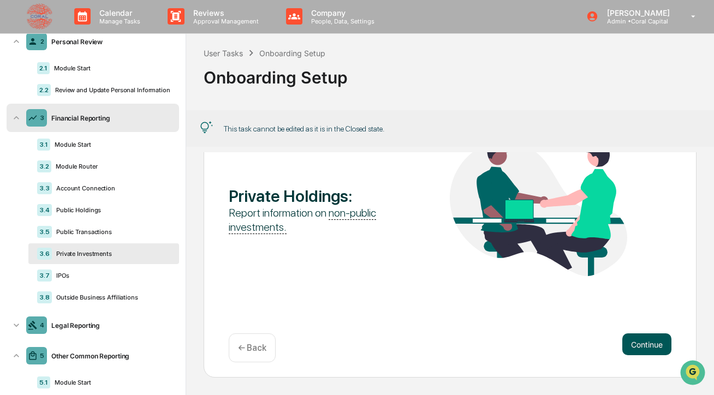
click at [638, 347] on button "Continue" at bounding box center [647, 345] width 49 height 22
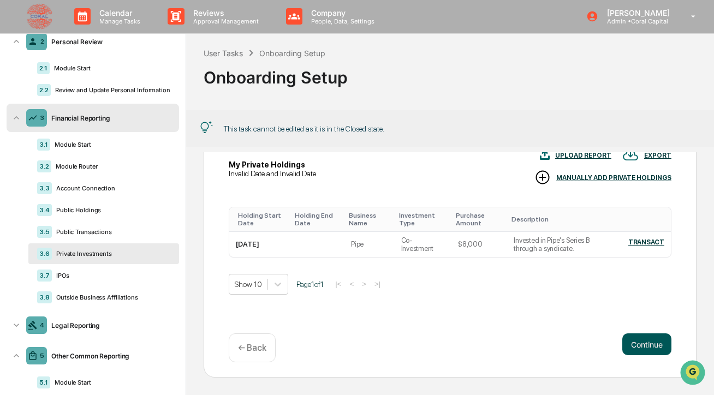
click at [638, 346] on button "Continue" at bounding box center [647, 345] width 49 height 22
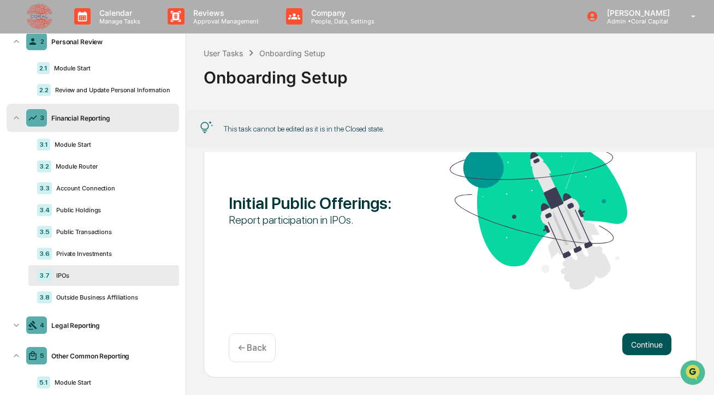
scroll to position [78, 0]
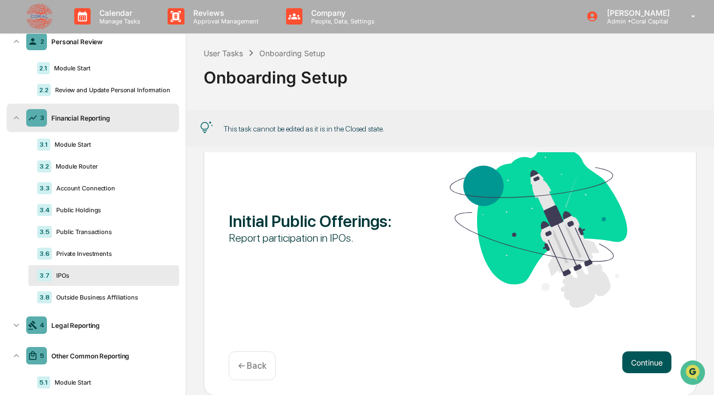
click at [638, 362] on button "Continue" at bounding box center [647, 363] width 49 height 22
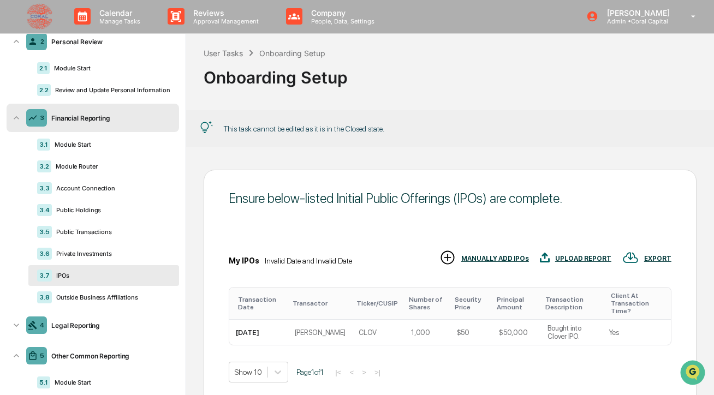
scroll to position [96, 0]
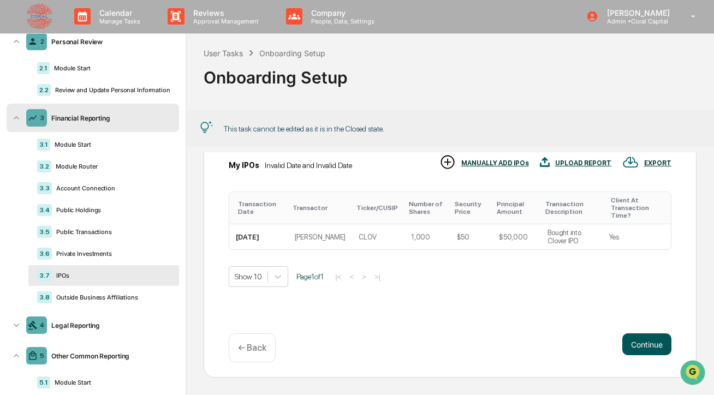
click at [659, 338] on button "Continue" at bounding box center [647, 345] width 49 height 22
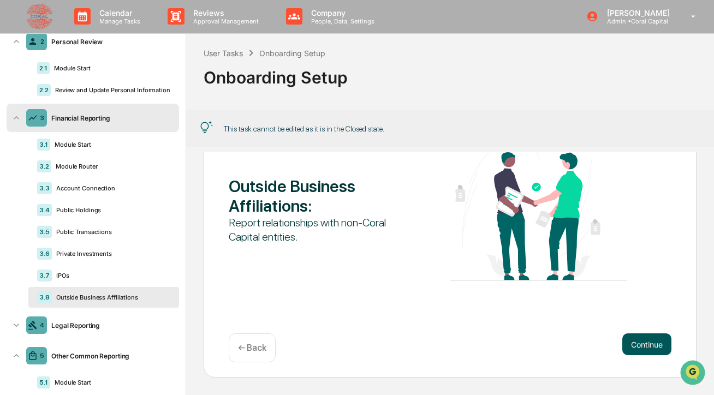
click at [652, 349] on button "Continue" at bounding box center [647, 345] width 49 height 22
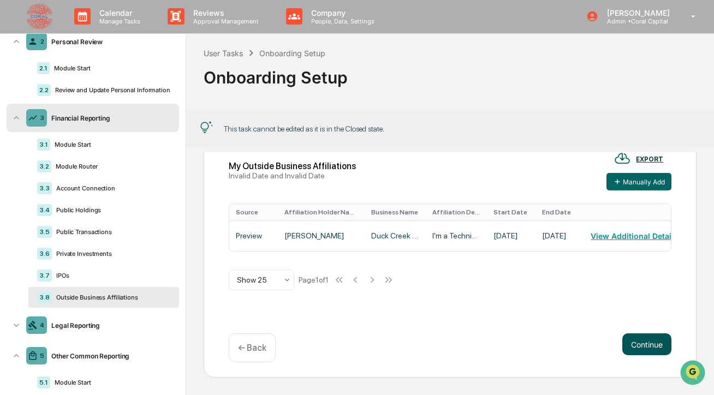
click at [658, 342] on button "Continue" at bounding box center [647, 345] width 49 height 22
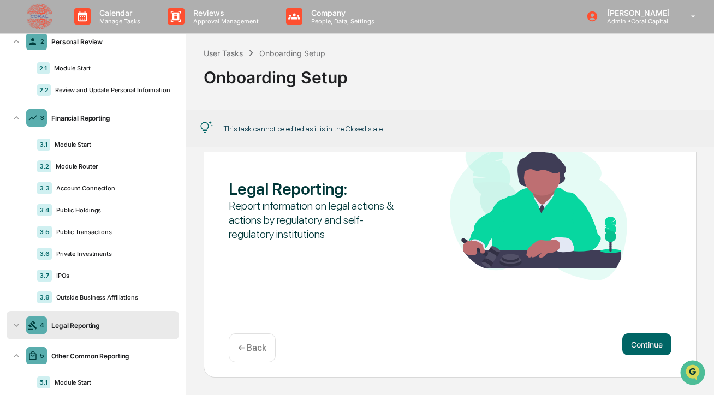
scroll to position [55, 0]
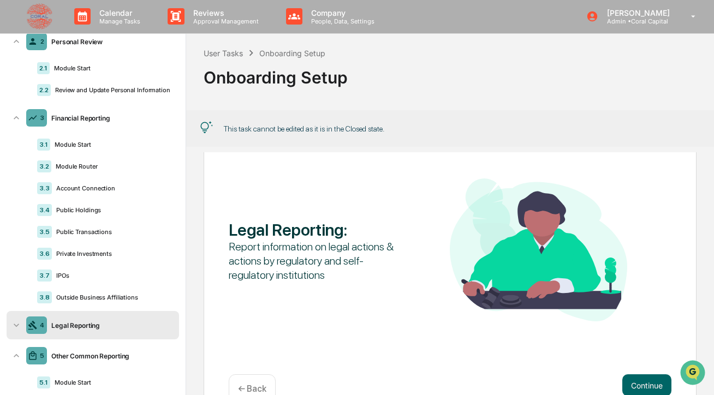
click at [13, 326] on icon at bounding box center [16, 325] width 11 height 11
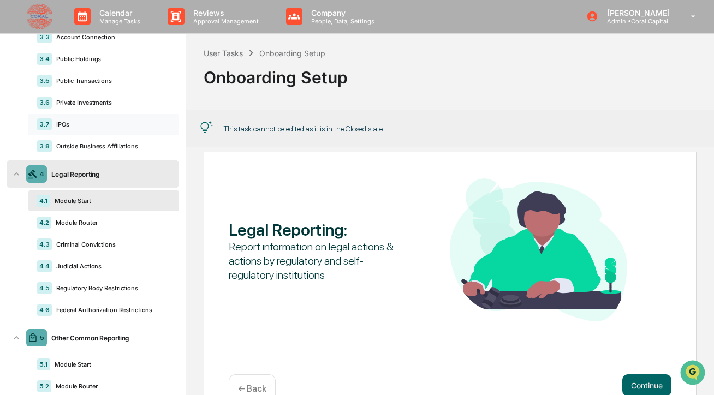
scroll to position [309, 0]
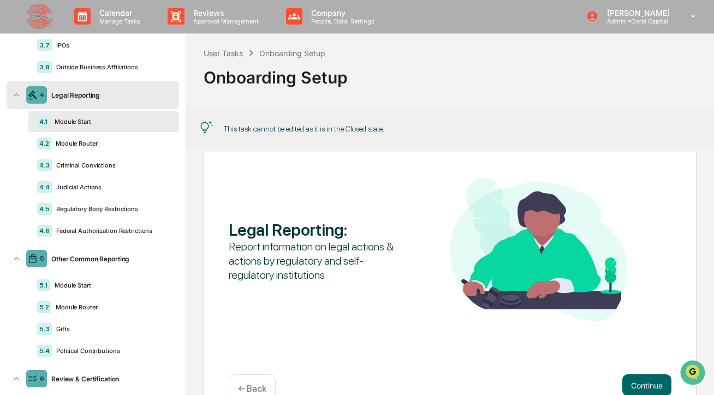
click at [15, 96] on icon at bounding box center [16, 94] width 5 height 3
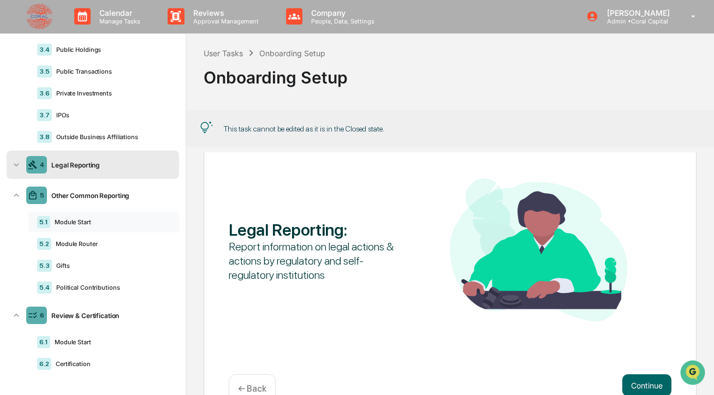
scroll to position [239, 0]
click at [81, 217] on div "5.1 Module Start" at bounding box center [103, 222] width 151 height 21
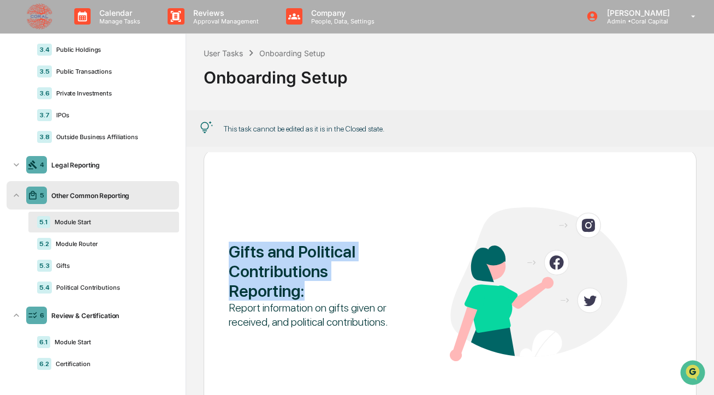
drag, startPoint x: 230, startPoint y: 249, endPoint x: 322, endPoint y: 291, distance: 100.4
click at [322, 291] on div "Gifts and Political Contributions Reporting :" at bounding box center [317, 271] width 177 height 59
copy div "Gifts and Political Contributions Reporting :"
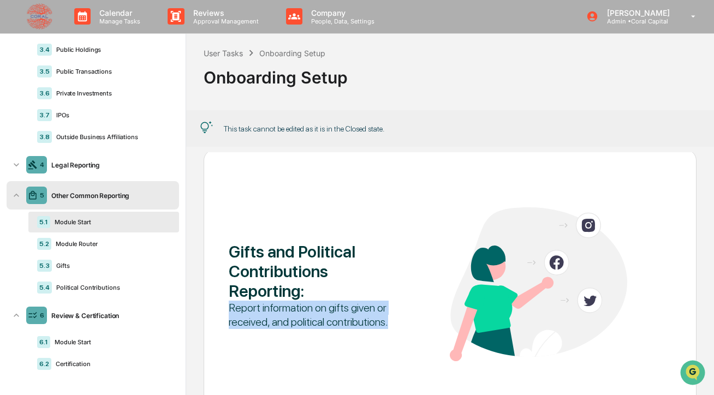
drag, startPoint x: 229, startPoint y: 308, endPoint x: 423, endPoint y: 319, distance: 194.7
click at [423, 319] on div "Gifts and Political Contributions Reporting : Report information on gifts given…" at bounding box center [450, 286] width 443 height 156
copy div "Report information on gifts given or received, and political contributions."
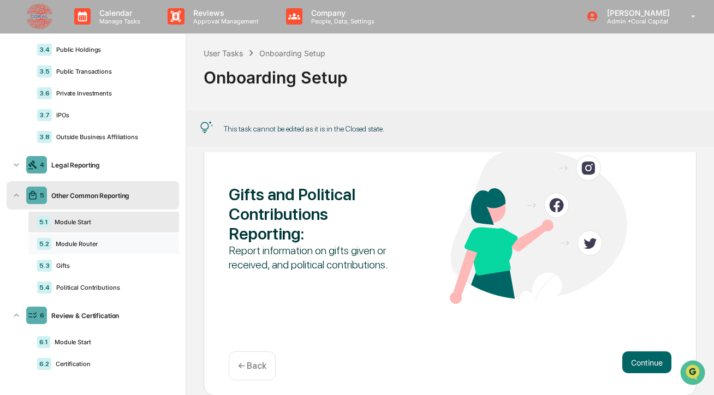
click at [86, 248] on div "5.2 Module Router" at bounding box center [103, 244] width 151 height 21
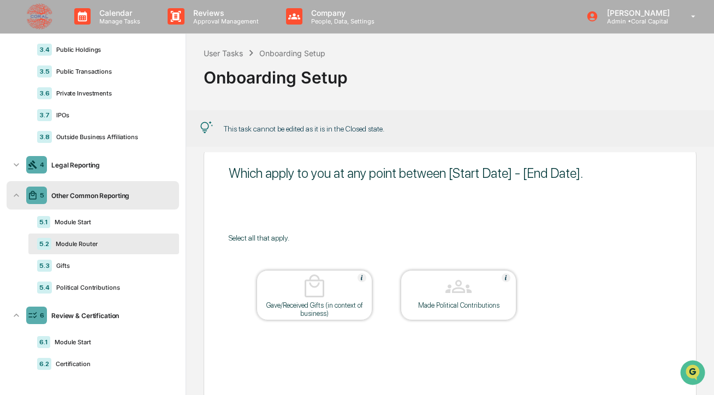
scroll to position [7, 0]
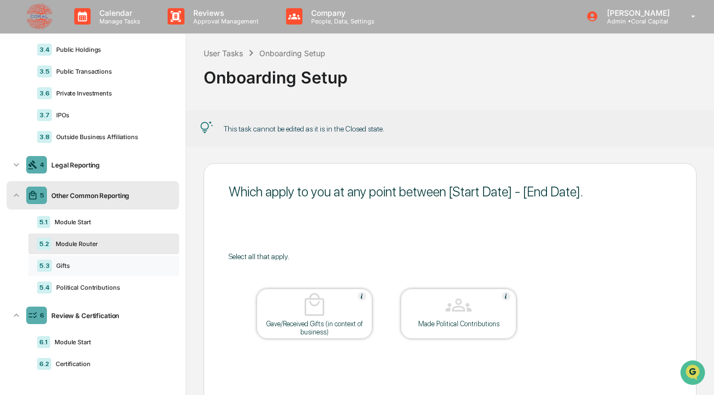
click at [72, 267] on div "Gifts" at bounding box center [111, 266] width 119 height 8
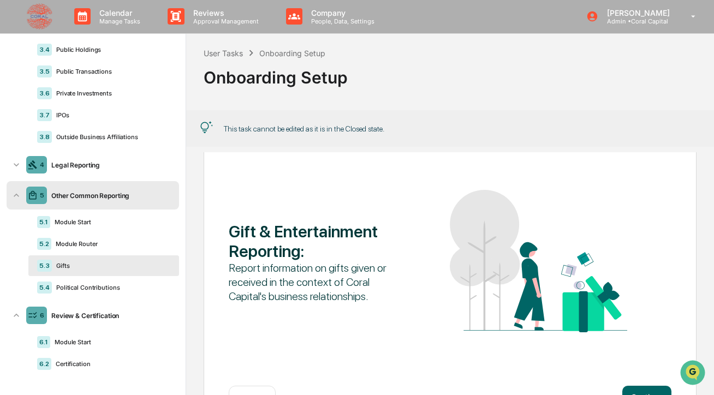
scroll to position [96, 0]
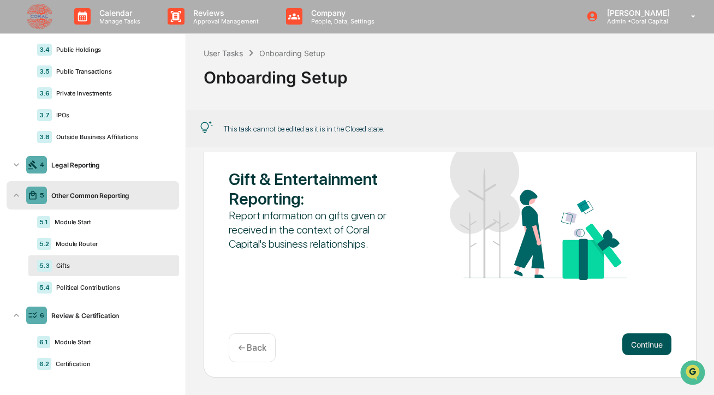
click at [642, 342] on button "Continue" at bounding box center [647, 345] width 49 height 22
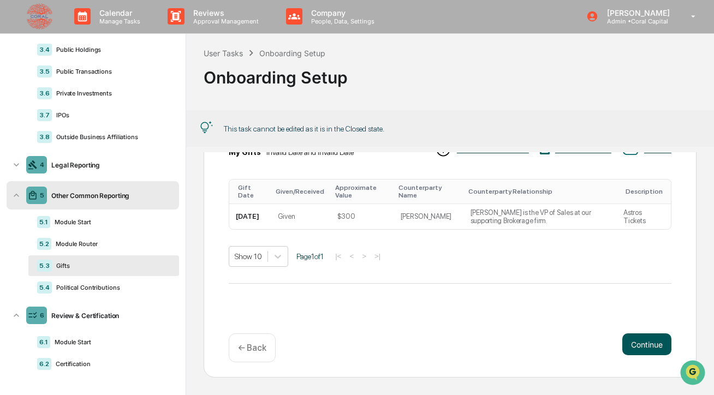
click at [643, 344] on button "Continue" at bounding box center [647, 345] width 49 height 22
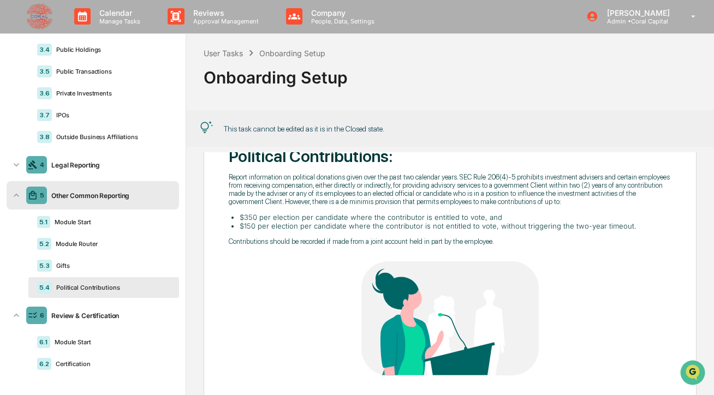
scroll to position [31, 0]
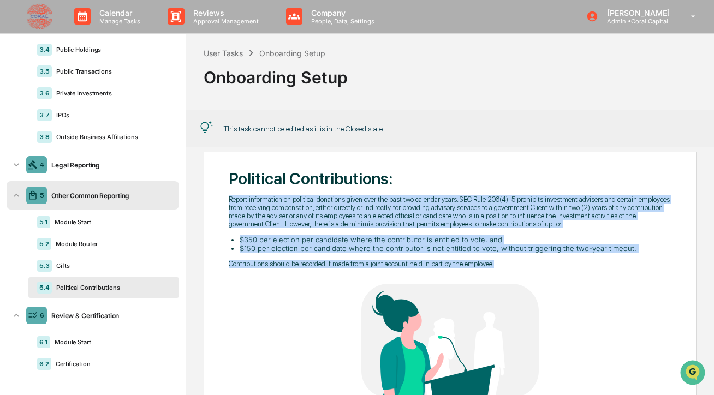
drag, startPoint x: 229, startPoint y: 200, endPoint x: 570, endPoint y: 277, distance: 348.9
click at [570, 275] on div "Political Contributions : Report information on political donations given over …" at bounding box center [450, 222] width 443 height 107
copy div "Report information on political donations given over the past two calendar year…"
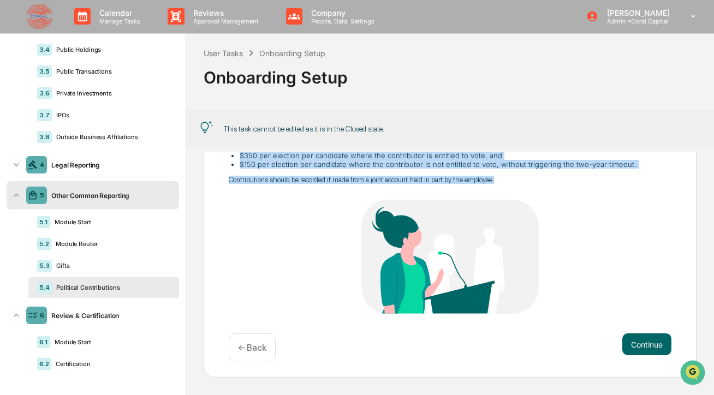
scroll to position [122, 0]
click at [652, 351] on button "Continue" at bounding box center [647, 345] width 49 height 22
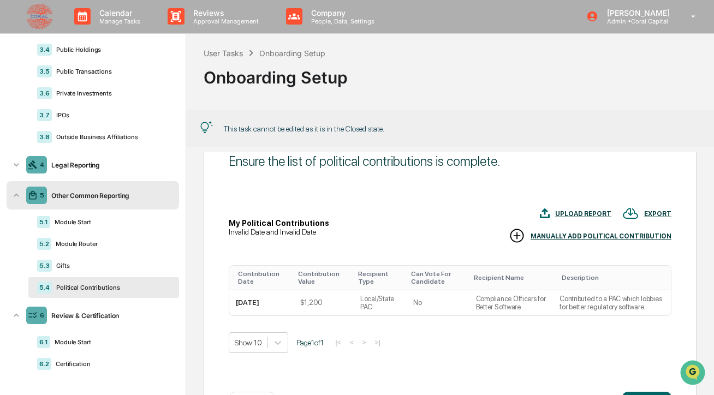
scroll to position [0, 0]
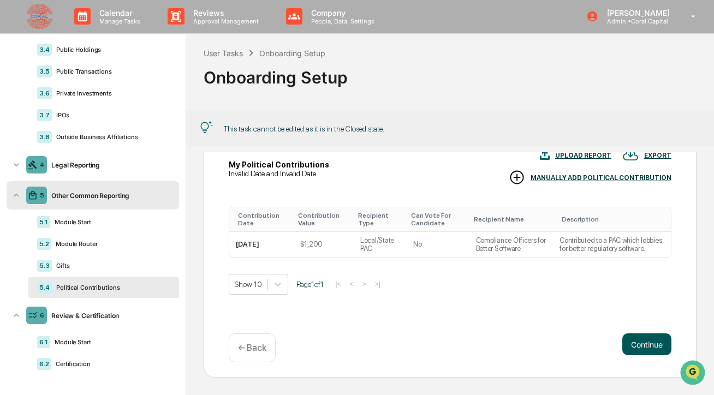
click at [640, 348] on button "Continue" at bounding box center [647, 345] width 49 height 22
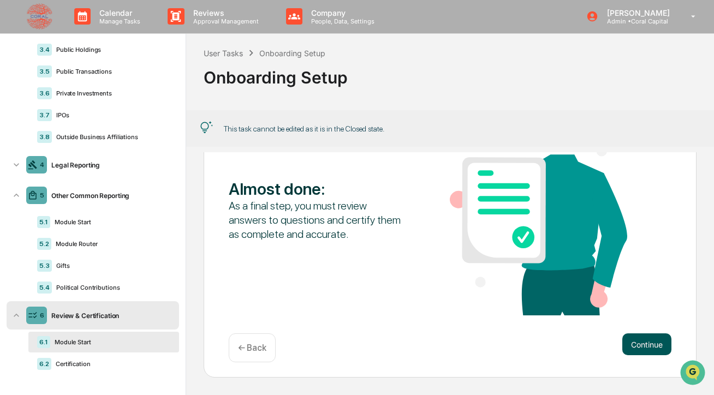
click at [633, 335] on button "Continue" at bounding box center [647, 345] width 49 height 22
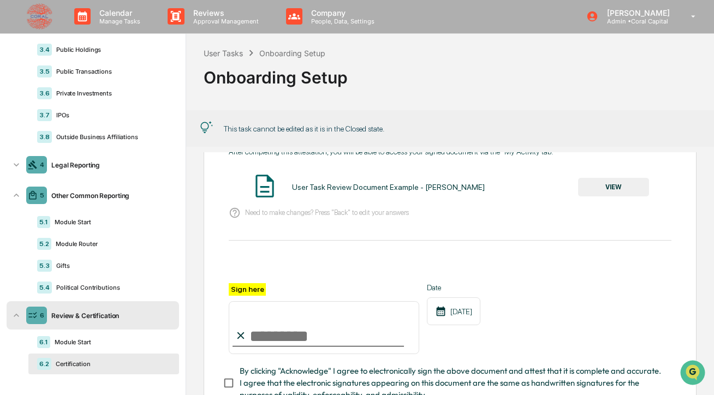
scroll to position [156, 0]
